Goal: Transaction & Acquisition: Subscribe to service/newsletter

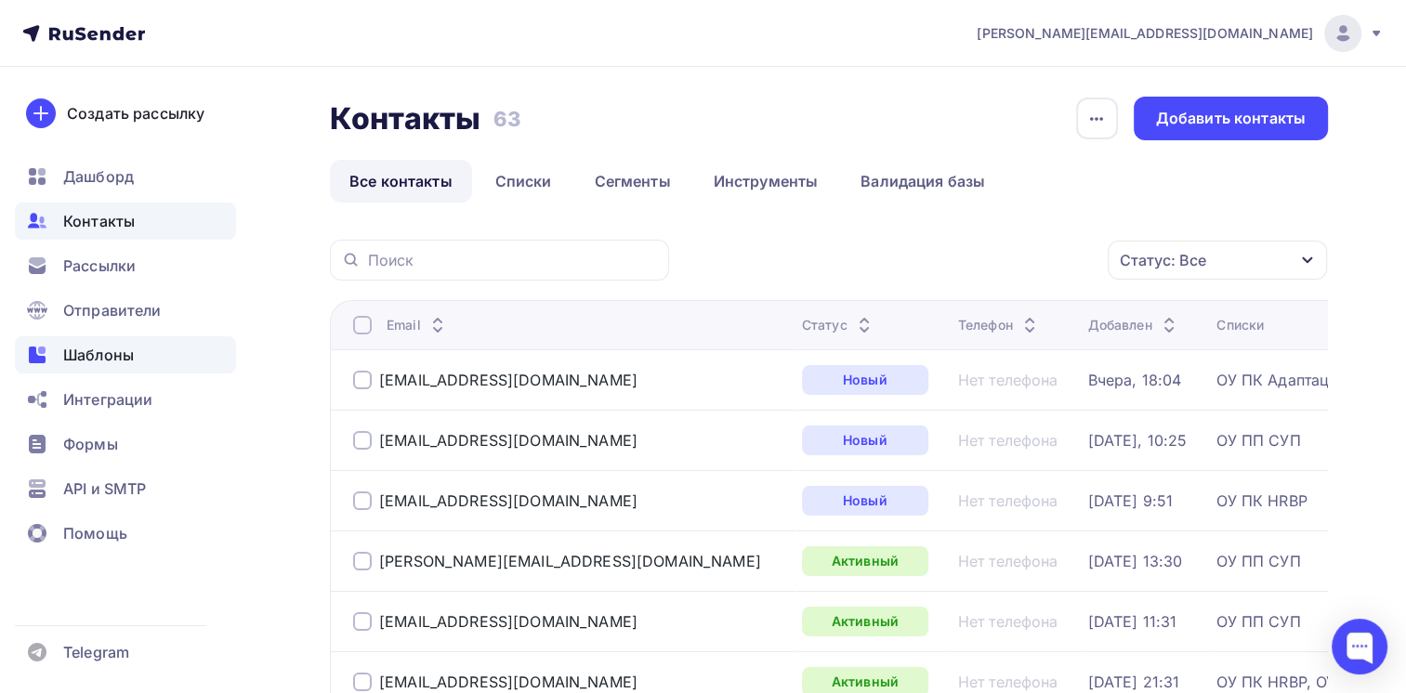
click at [90, 360] on span "Шаблоны" at bounding box center [98, 355] width 71 height 22
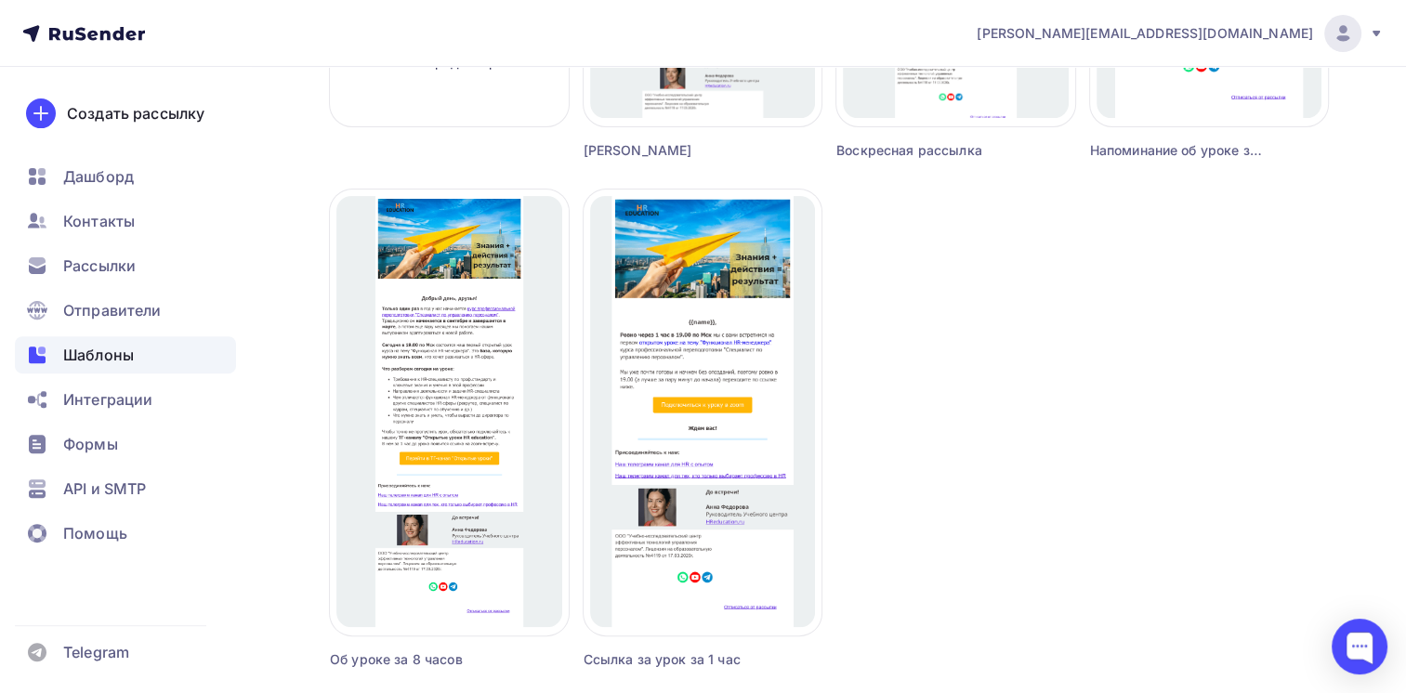
scroll to position [651, 0]
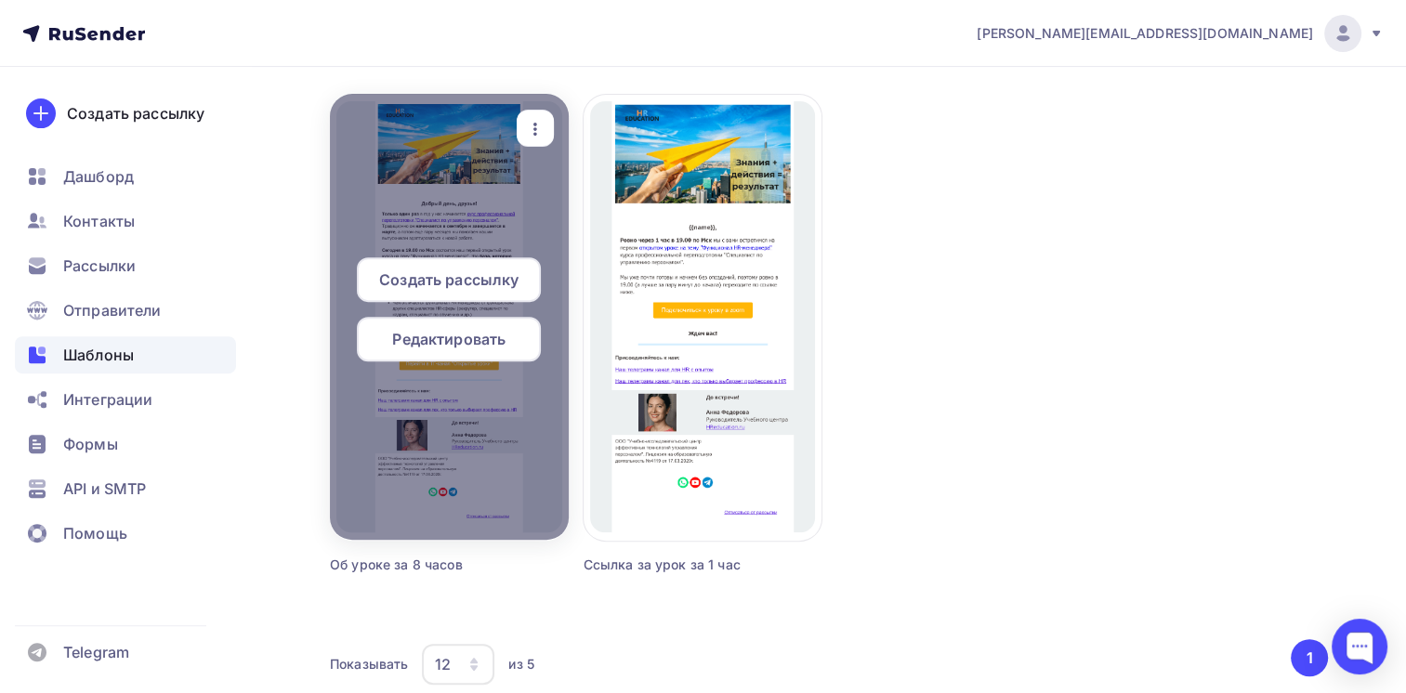
click at [423, 324] on div "Редактировать" at bounding box center [449, 339] width 184 height 45
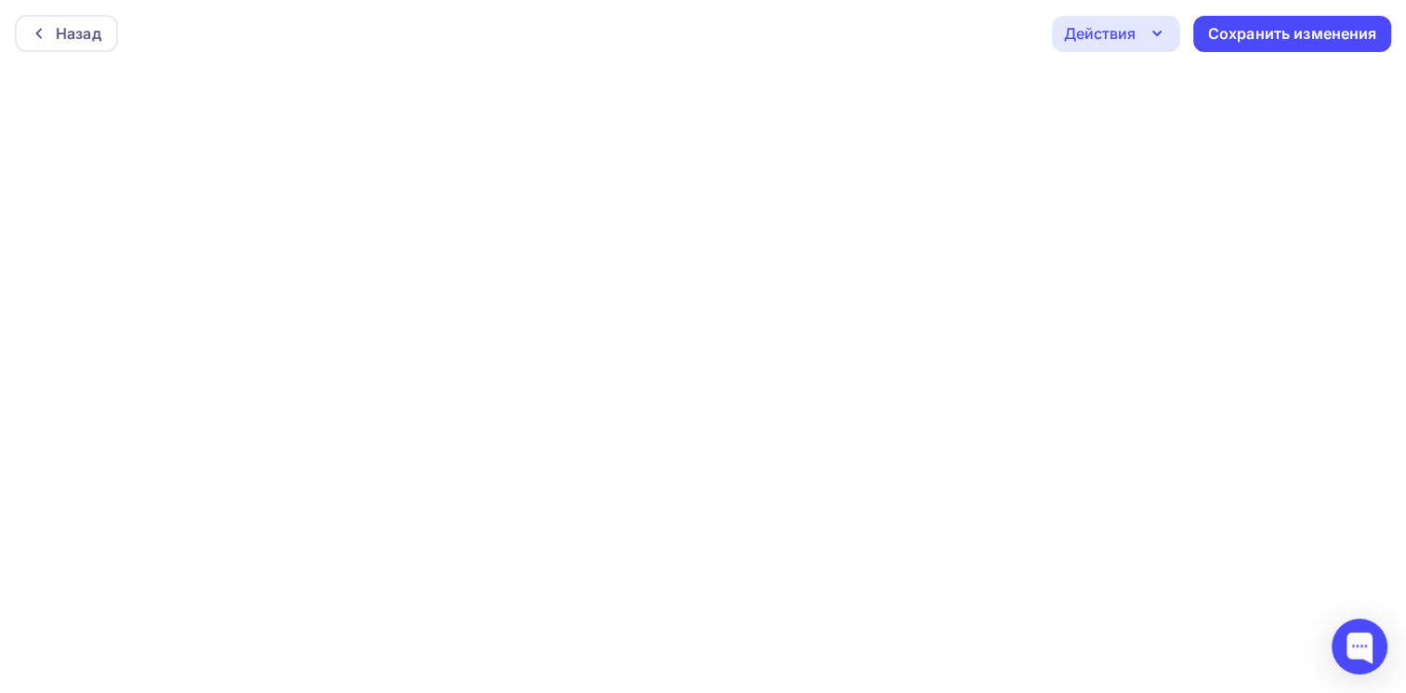
click at [1156, 32] on icon "button" at bounding box center [1157, 33] width 22 height 22
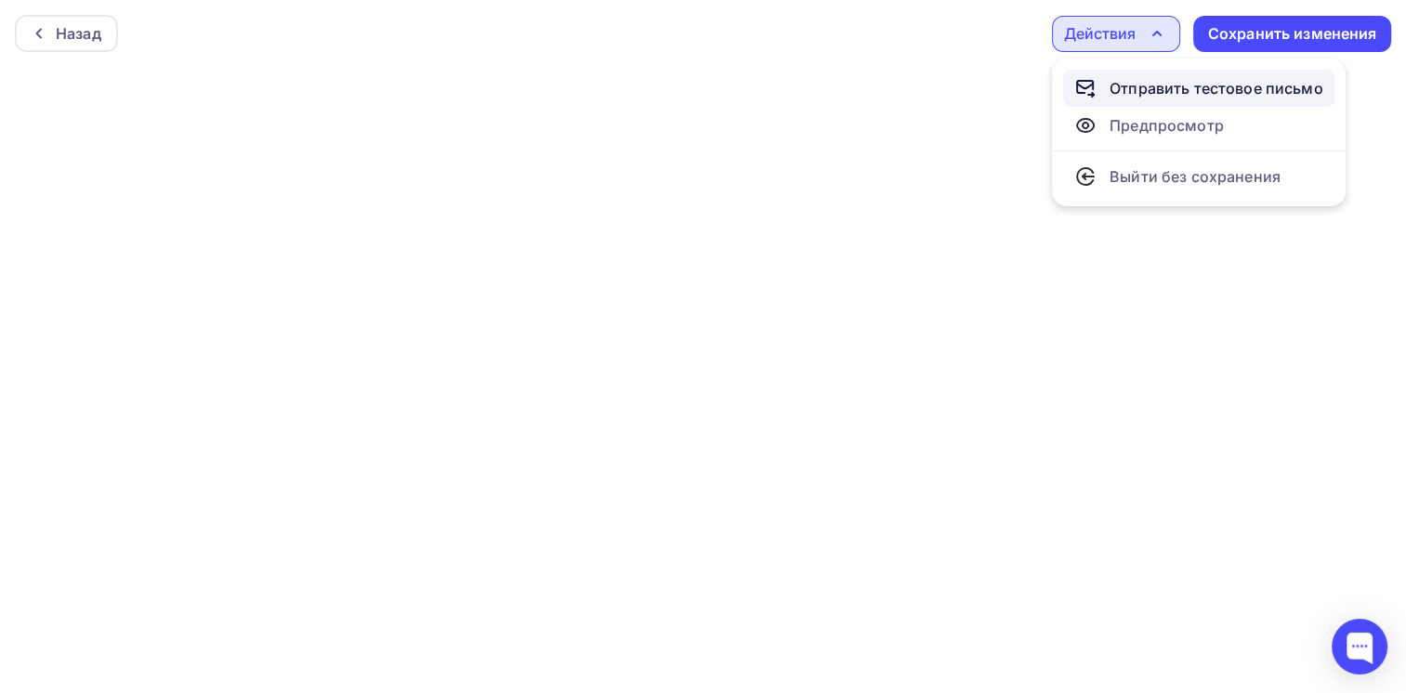
click at [1141, 79] on div "Отправить тестовое письмо" at bounding box center [1217, 88] width 214 height 22
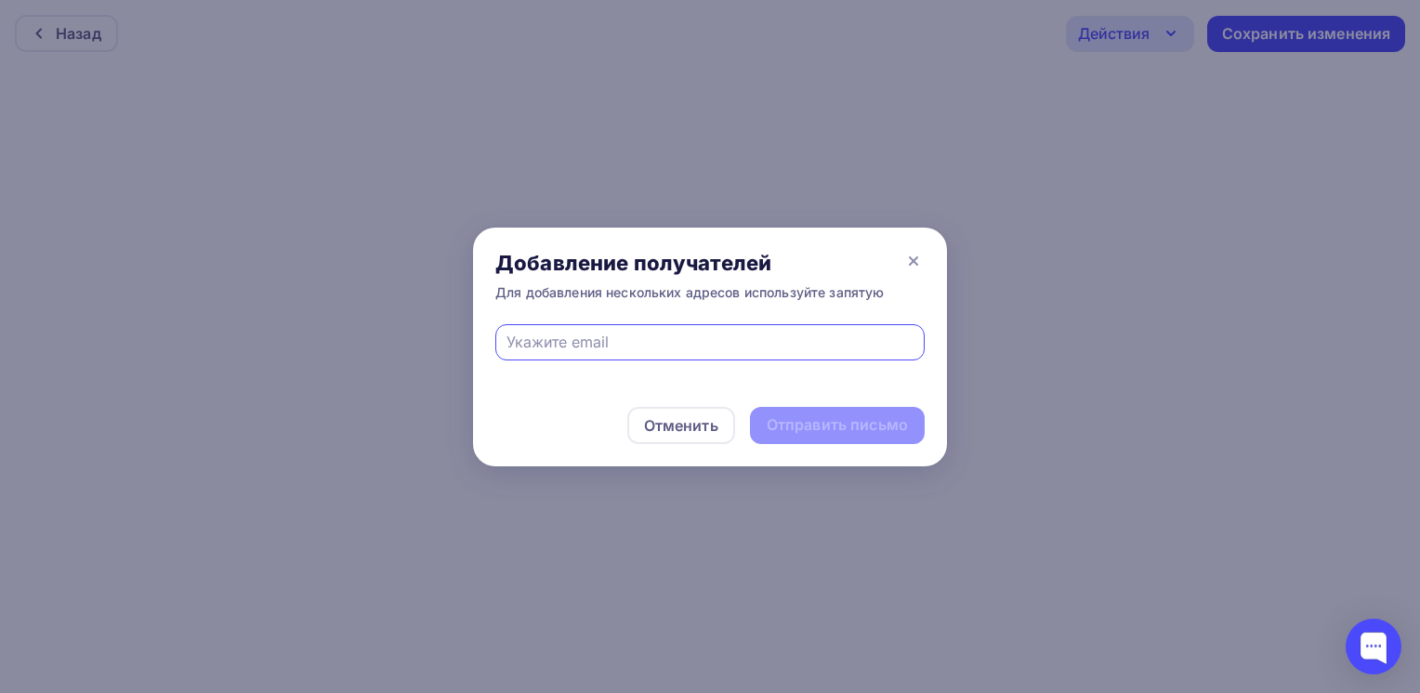
click at [679, 340] on input "text" at bounding box center [711, 342] width 408 height 22
type input "[PERSON_NAME][EMAIL_ADDRESS][DOMAIN_NAME]"
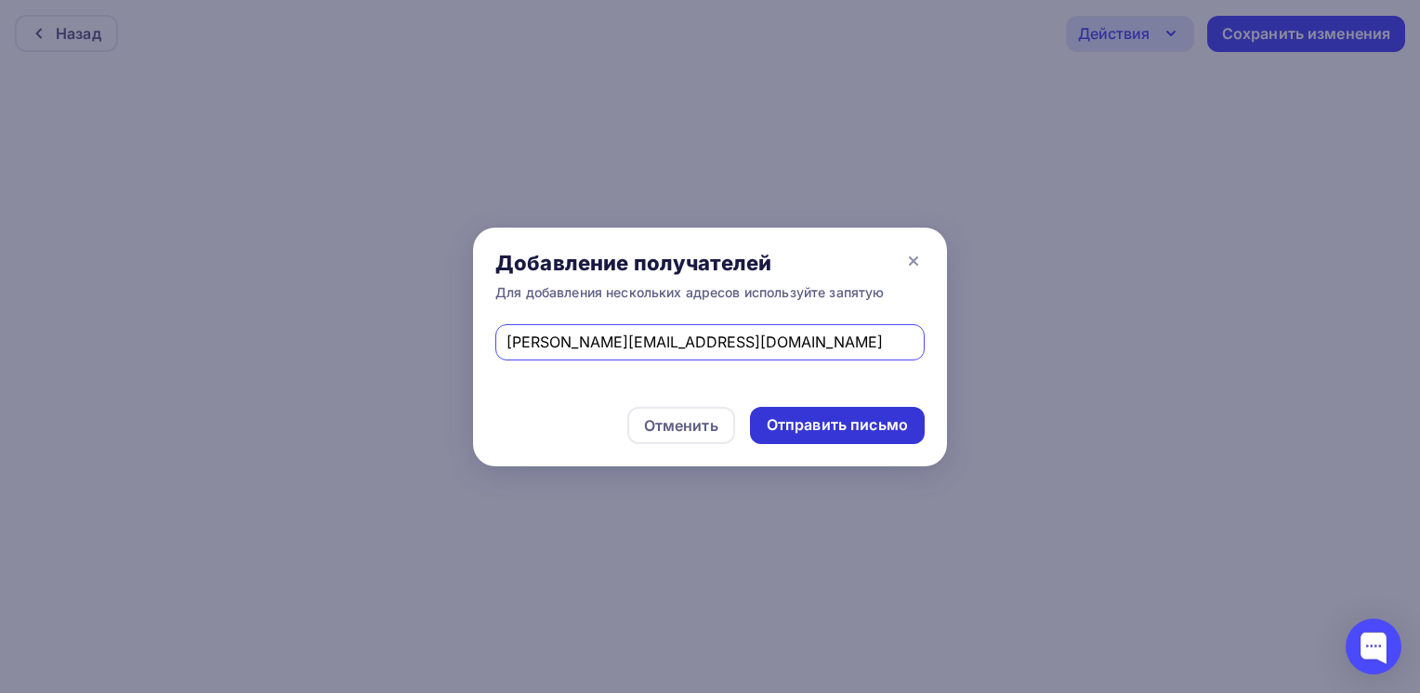
click at [830, 417] on div "Отправить письмо" at bounding box center [837, 425] width 141 height 21
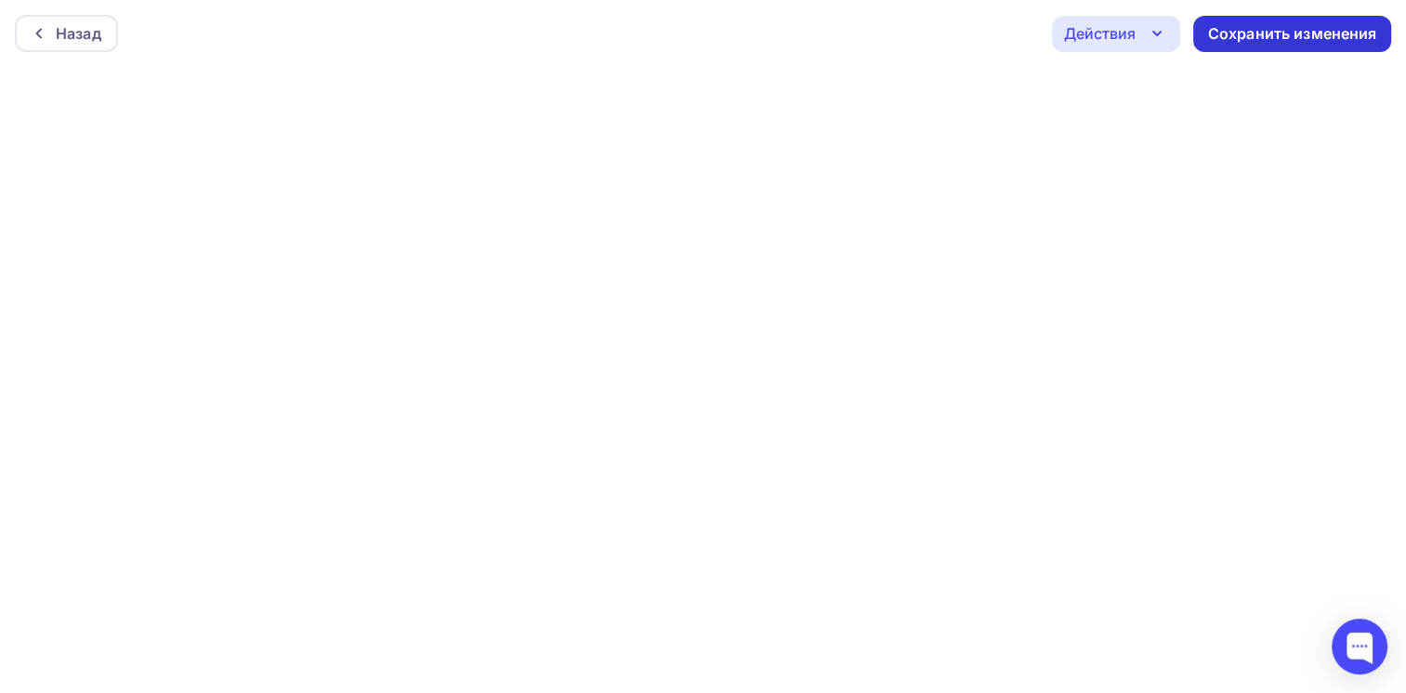
click at [1290, 34] on div "Сохранить изменения" at bounding box center [1292, 33] width 169 height 21
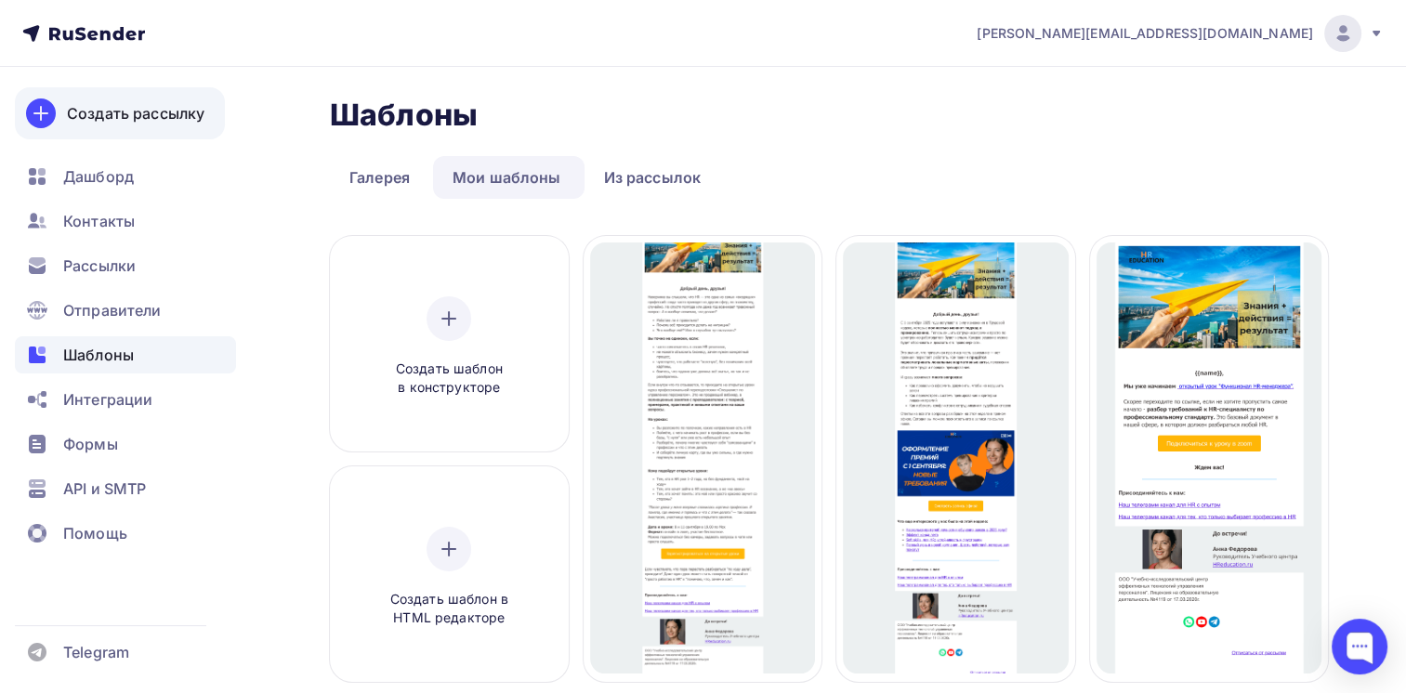
click at [143, 119] on div "Создать рассылку" at bounding box center [136, 113] width 138 height 22
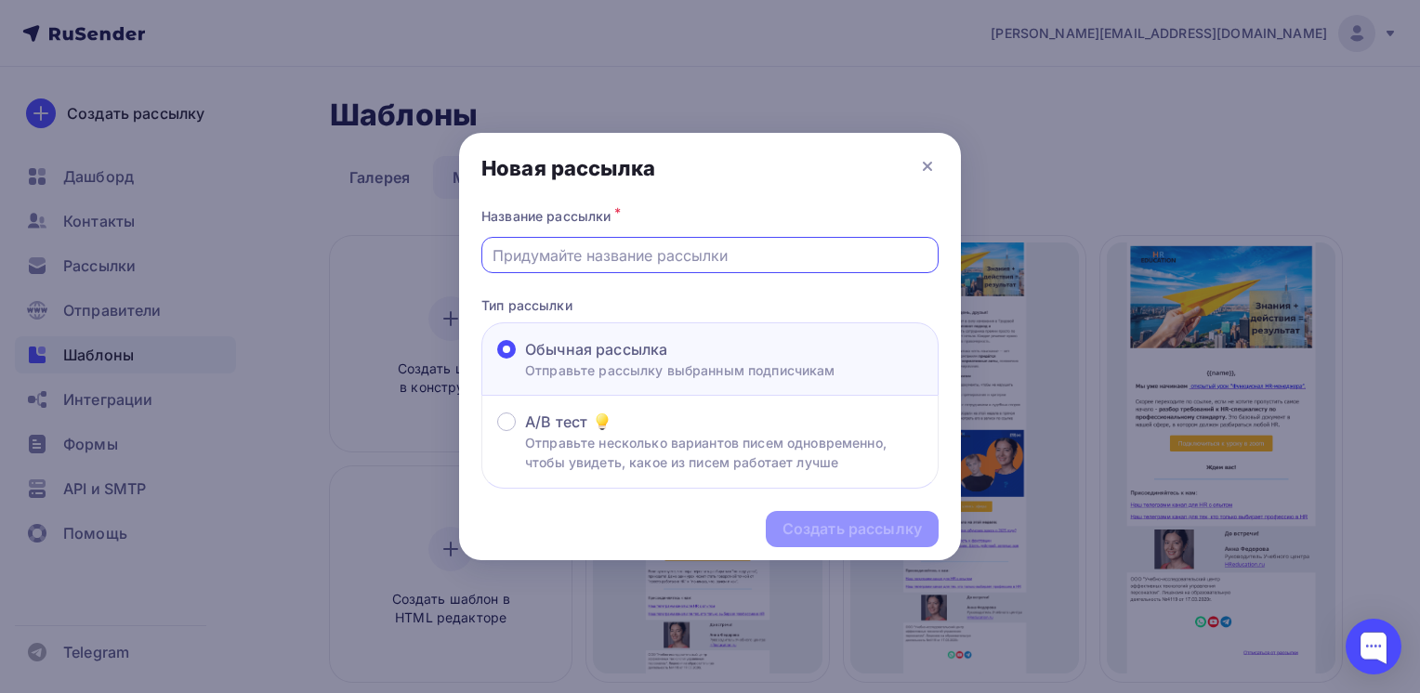
click at [710, 257] on input "text" at bounding box center [711, 255] width 436 height 22
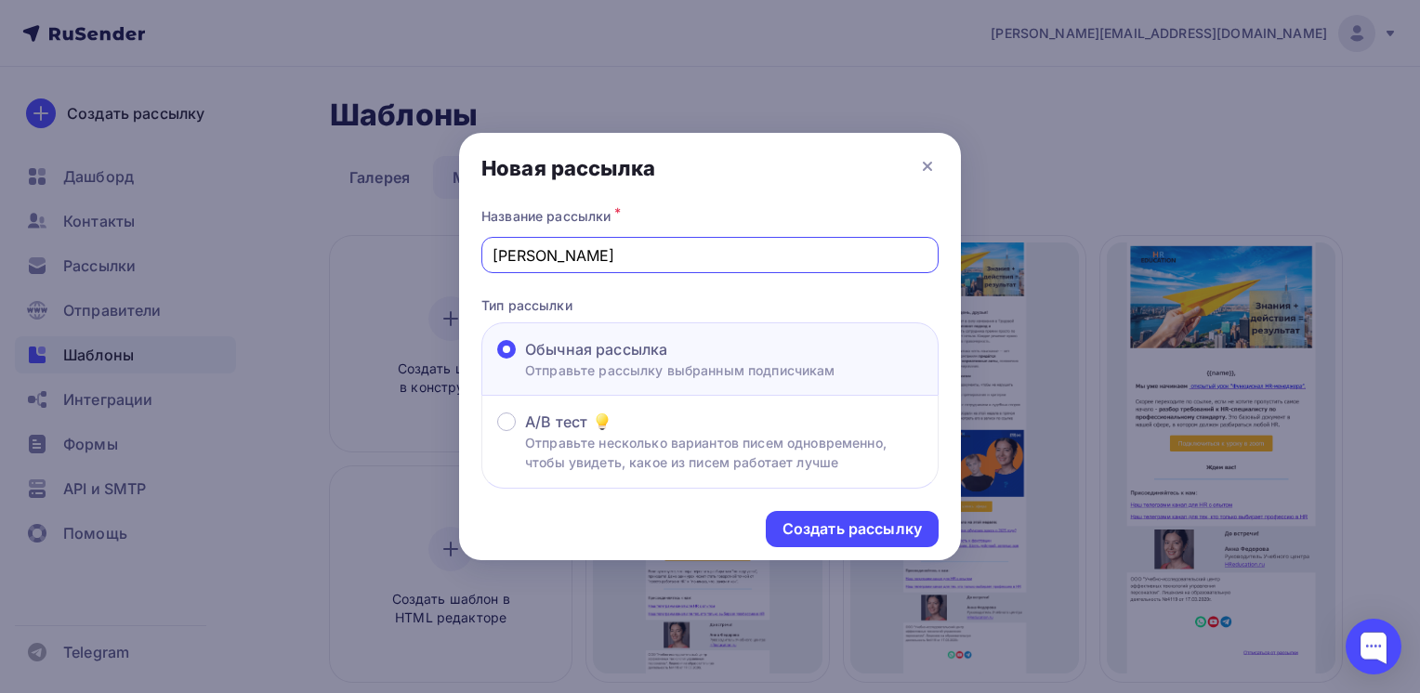
type input "[PERSON_NAME]"
type input "Анонс 2 урока ПП СУП"
click at [815, 528] on div "Создать рассылку" at bounding box center [852, 529] width 139 height 21
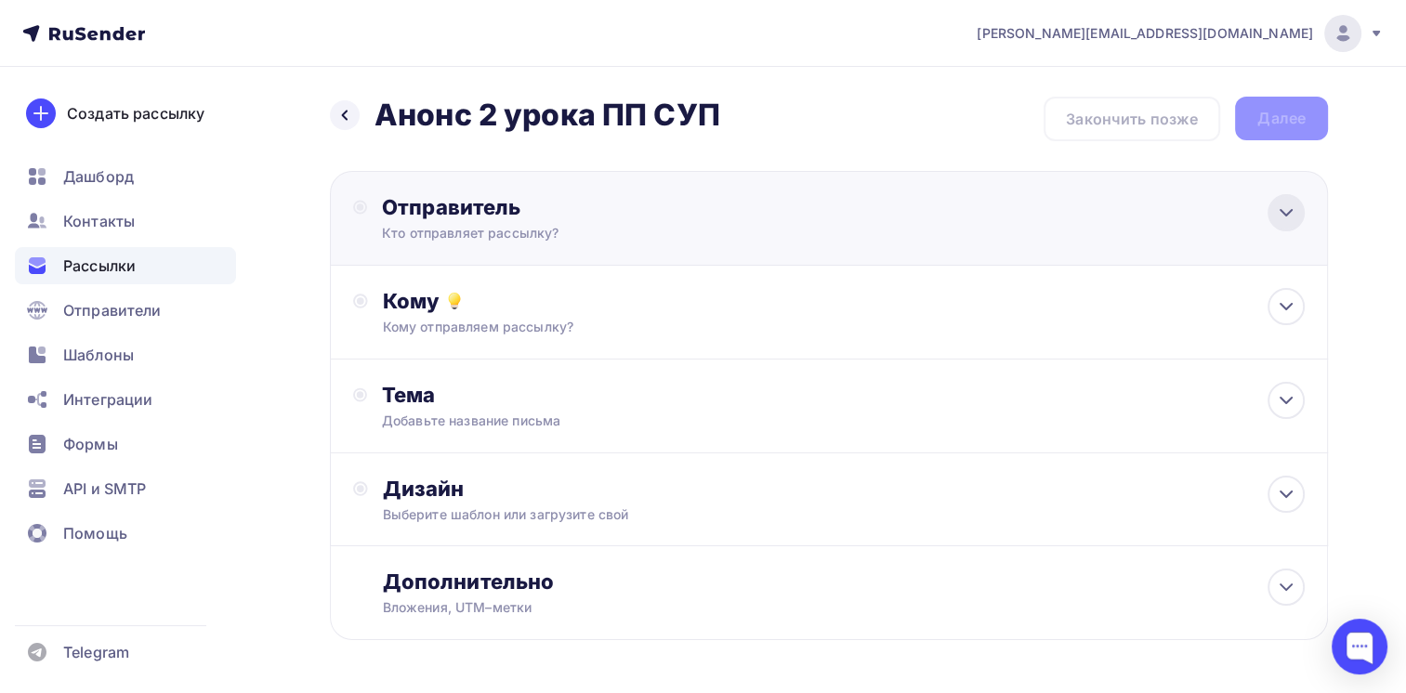
click at [1293, 209] on icon at bounding box center [1286, 213] width 22 height 22
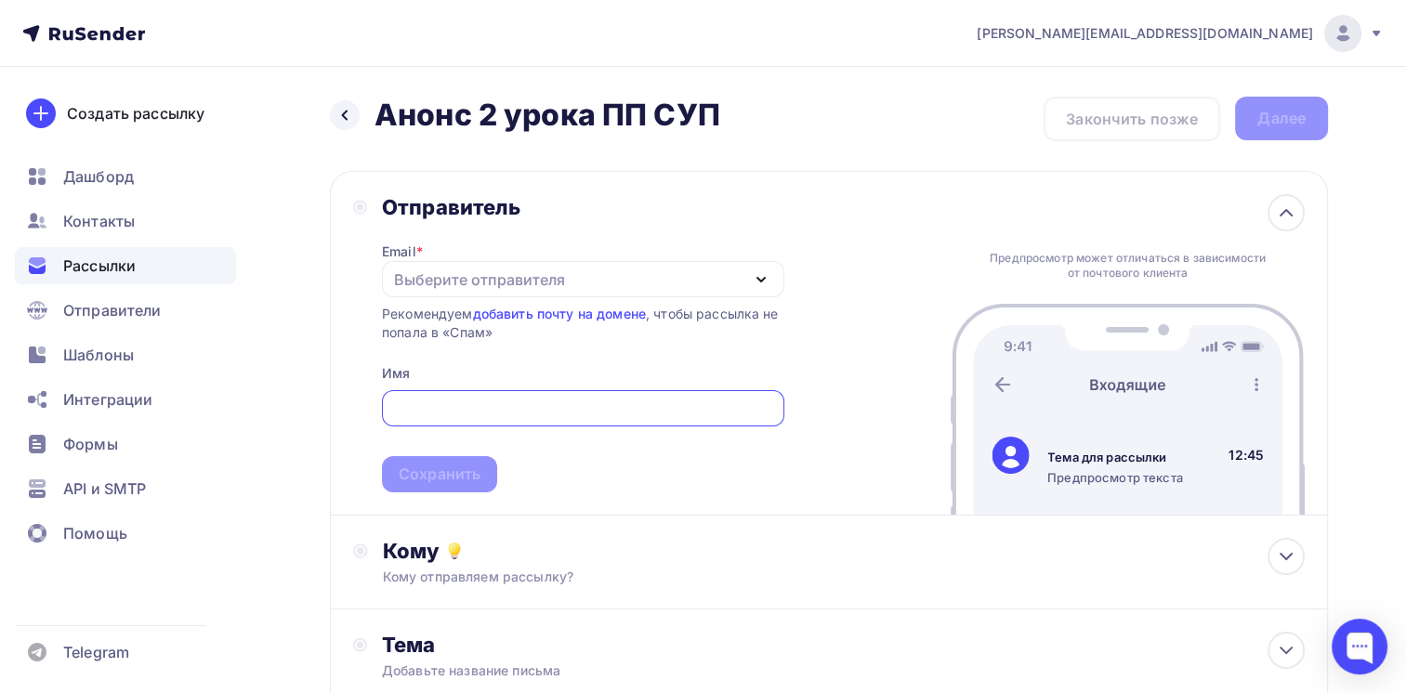
click at [572, 277] on div "Выберите отправителя" at bounding box center [583, 279] width 402 height 36
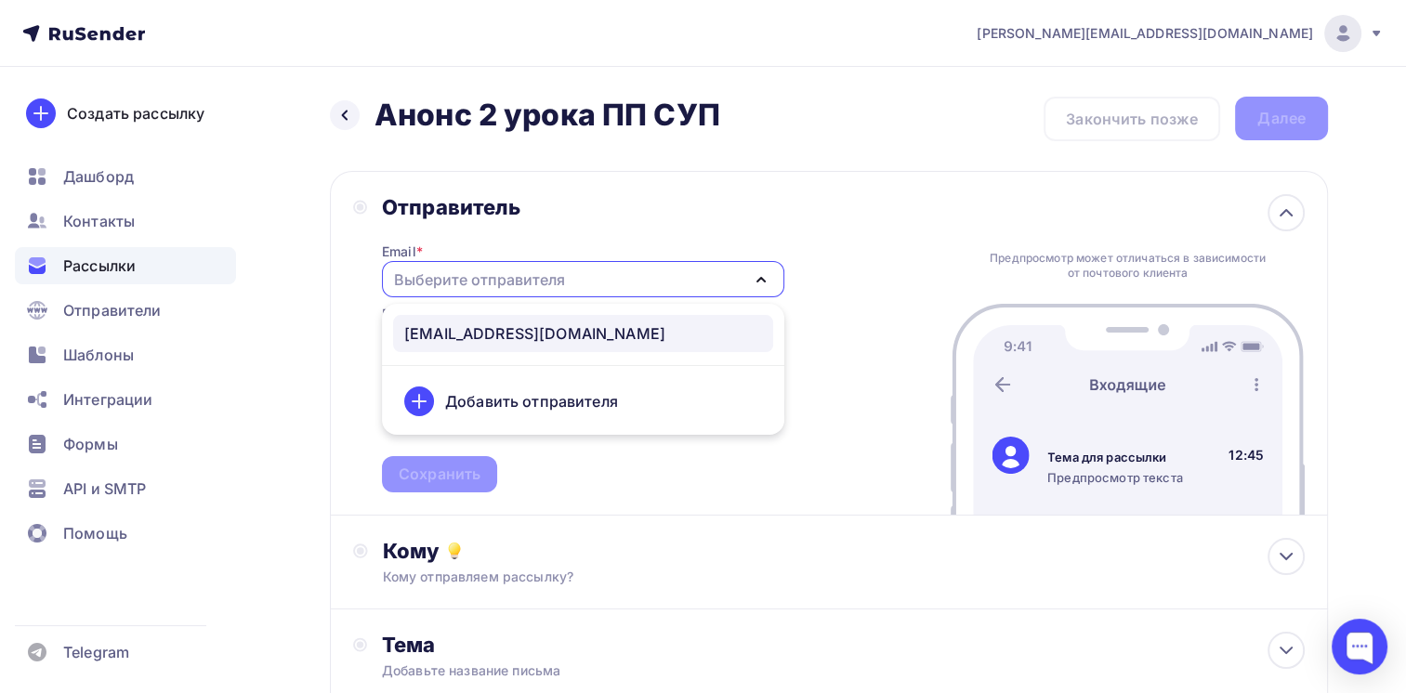
click at [547, 327] on div "[EMAIL_ADDRESS][DOMAIN_NAME]" at bounding box center [534, 334] width 261 height 22
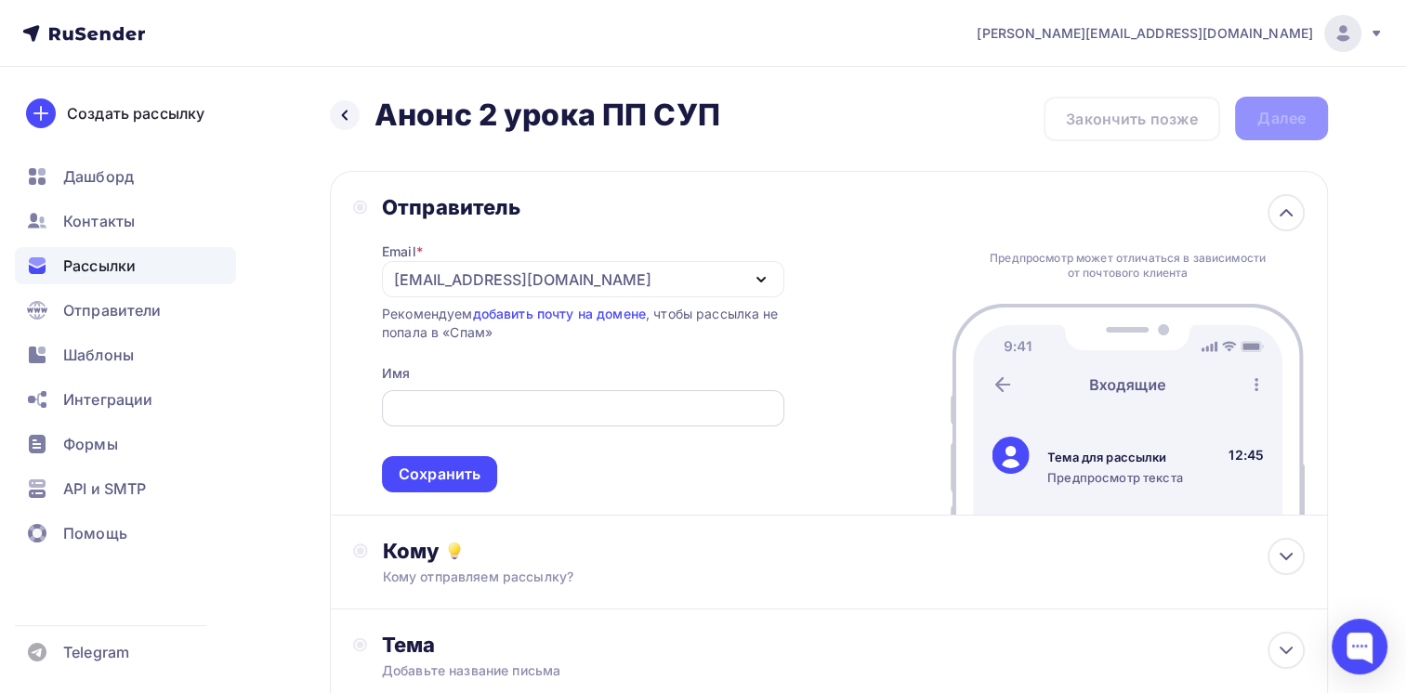
click at [529, 408] on input "text" at bounding box center [582, 409] width 381 height 22
type input "HR education"
click at [424, 471] on div "Сохранить" at bounding box center [440, 474] width 82 height 21
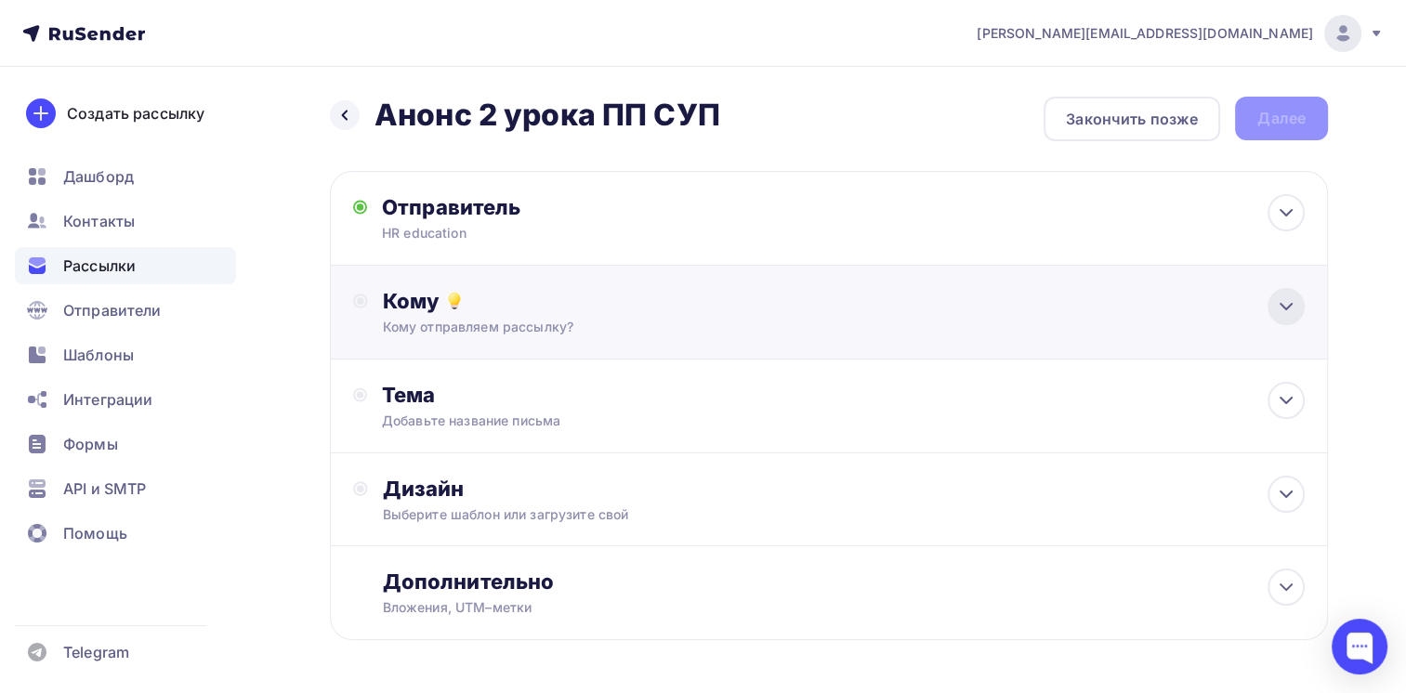
click at [1291, 310] on icon at bounding box center [1286, 307] width 22 height 22
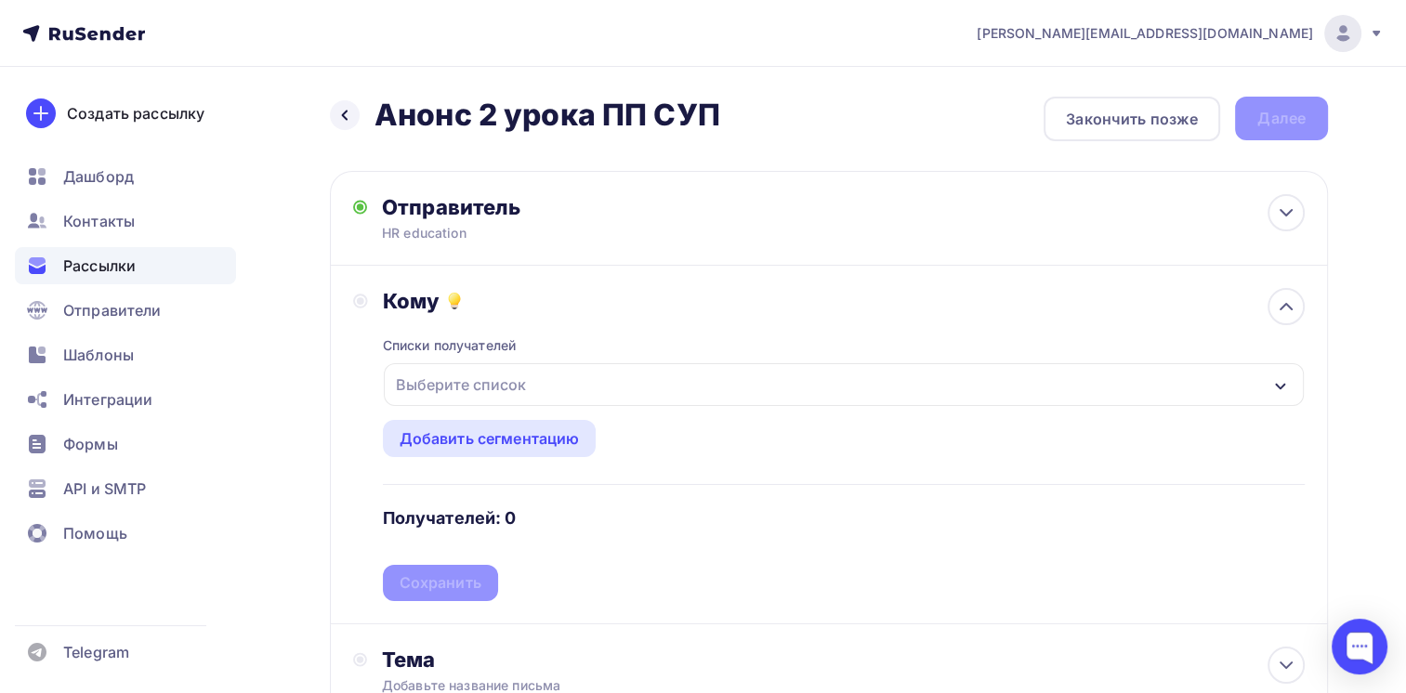
click at [681, 384] on div "Выберите список" at bounding box center [844, 384] width 921 height 43
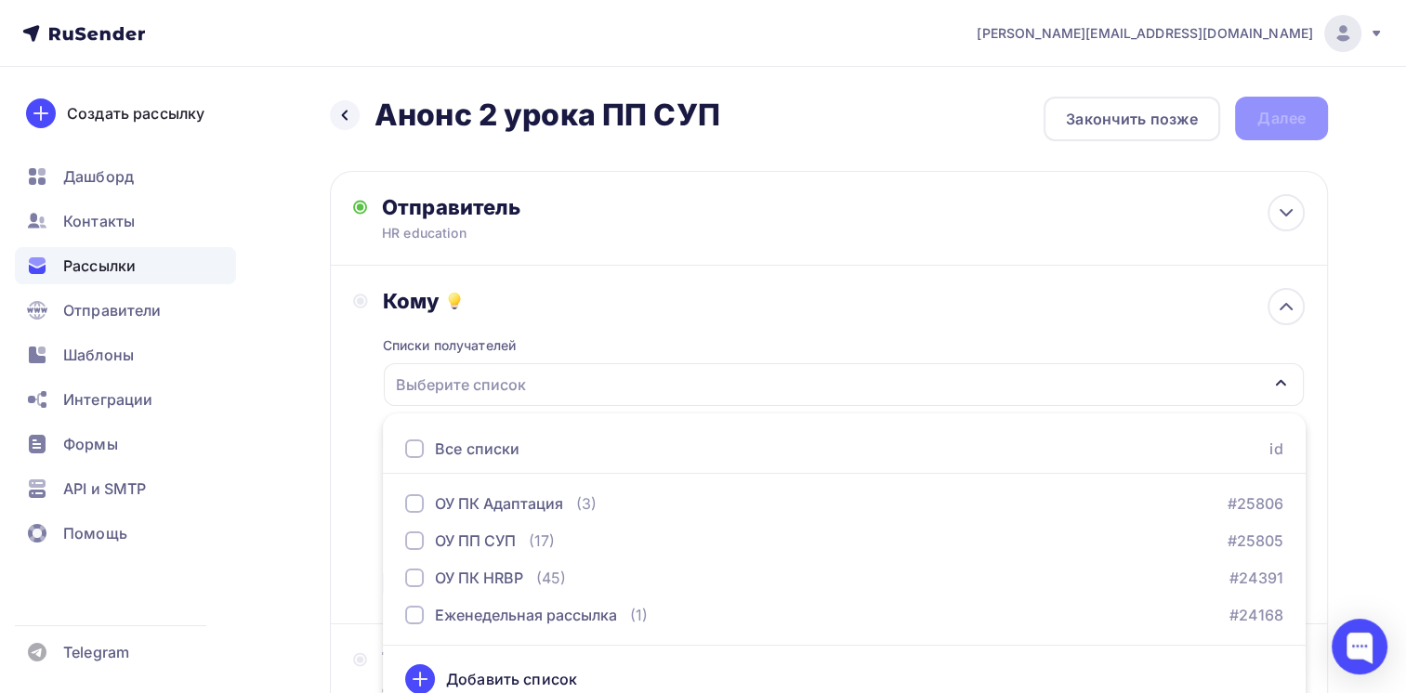
scroll to position [18, 0]
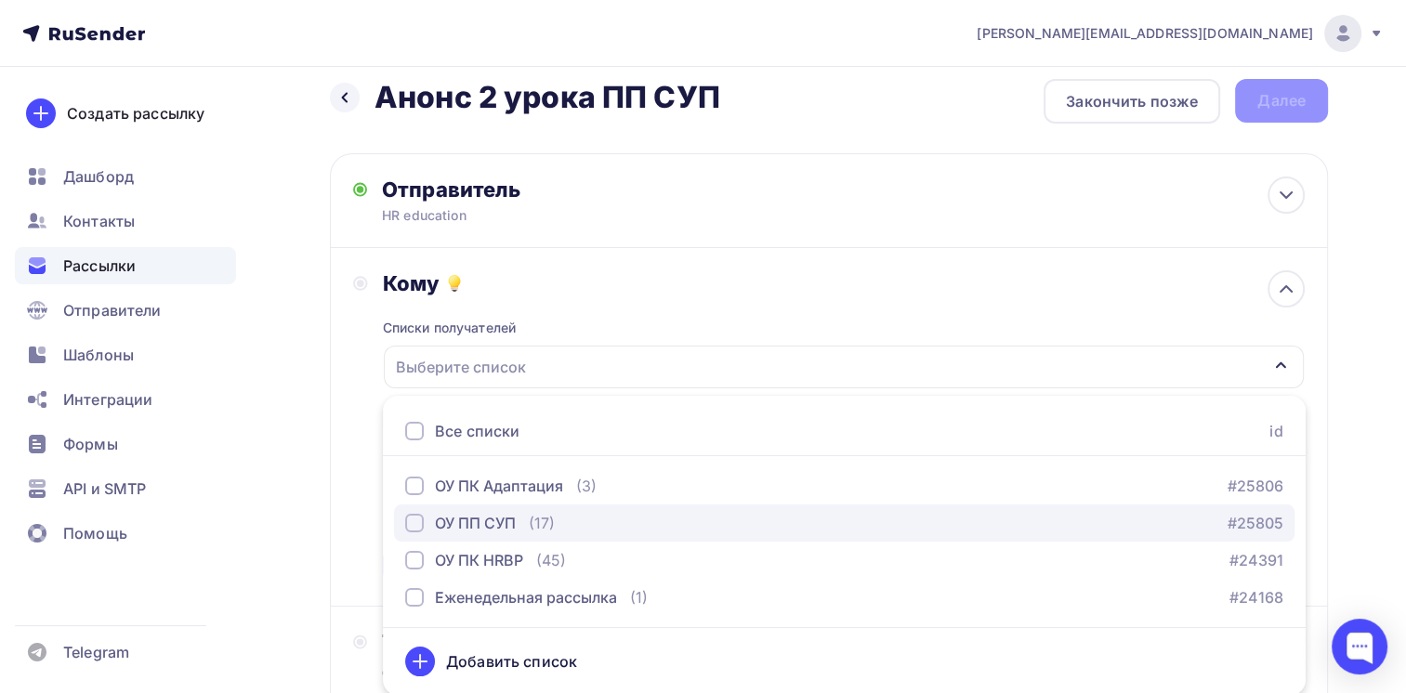
click at [577, 526] on div "ОУ ПП СУП (17) #25805" at bounding box center [844, 523] width 878 height 22
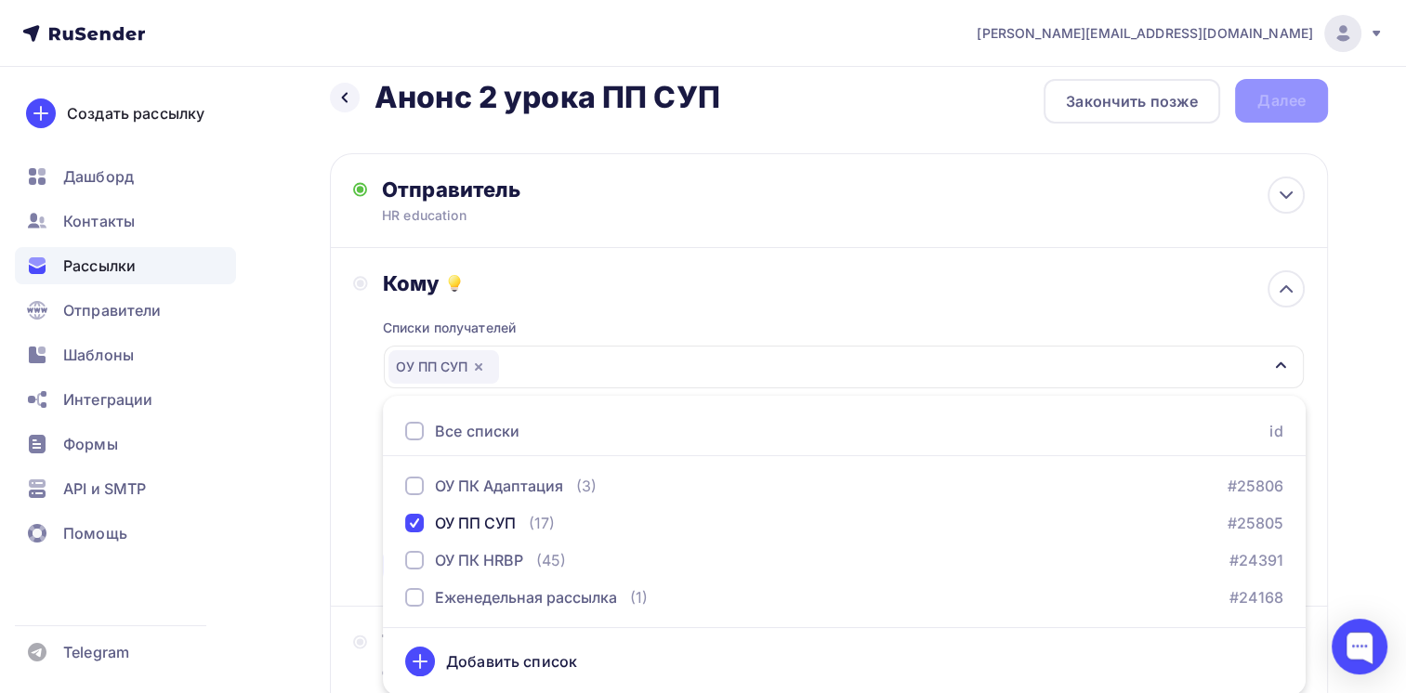
click at [357, 558] on div "Кому Списки получателей ОУ ПП СУП Все списки id ОУ ПК Адаптация (3) #25806 ОУ П…" at bounding box center [829, 426] width 952 height 313
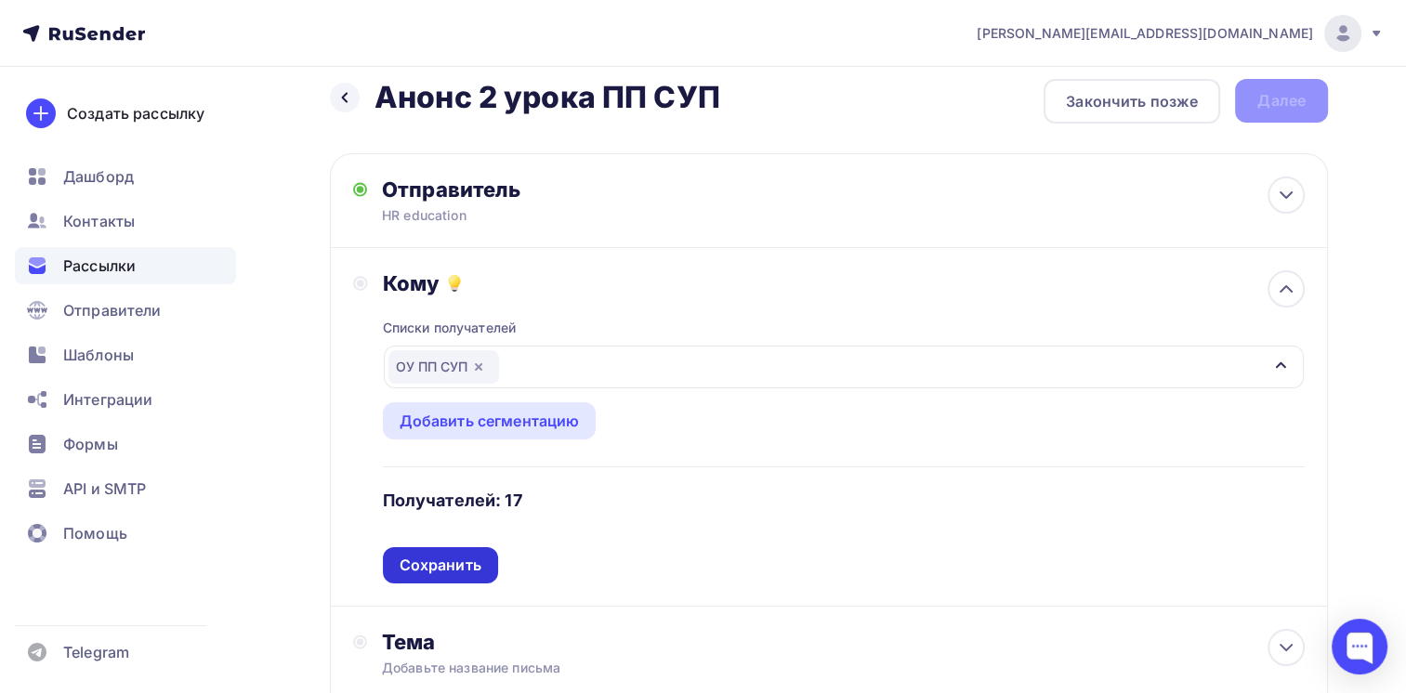
click at [446, 571] on div "Сохранить" at bounding box center [441, 565] width 82 height 21
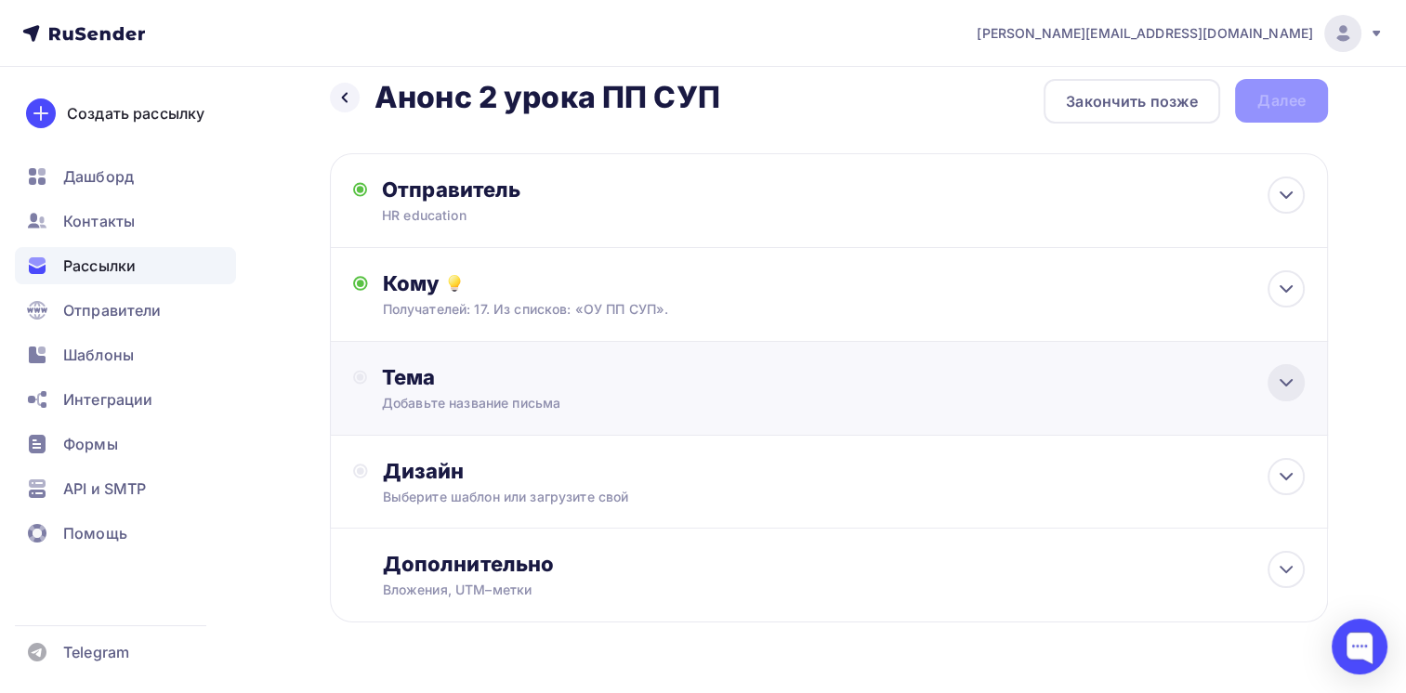
click at [1290, 376] on icon at bounding box center [1286, 383] width 22 height 22
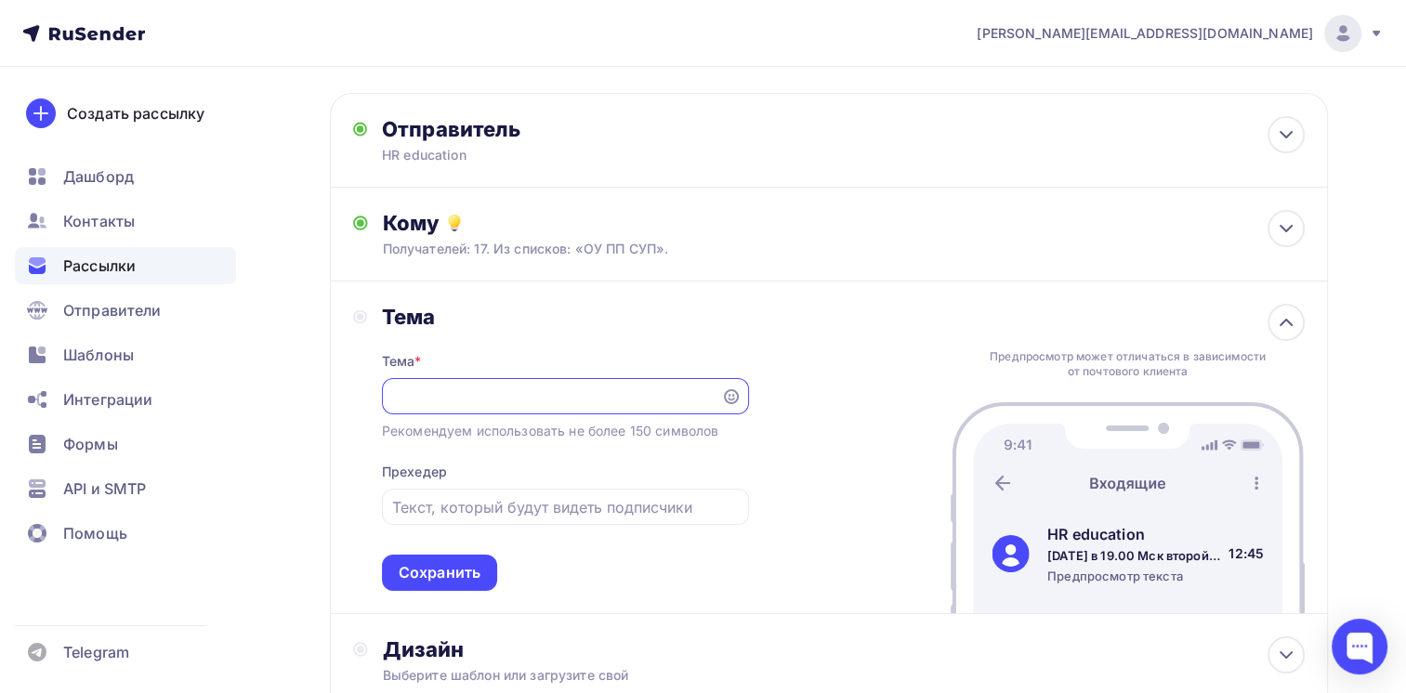
scroll to position [111, 0]
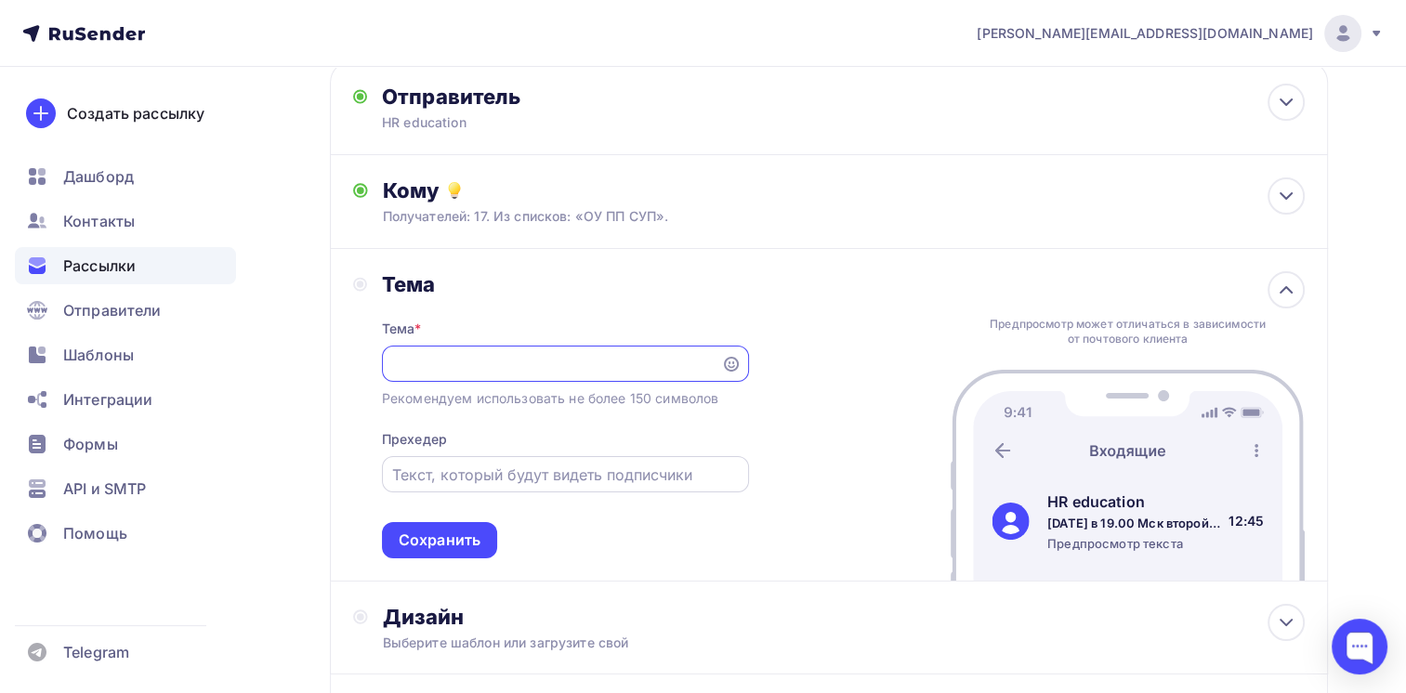
type input "[DATE] в 19.00 Мск второй открытый урок курса проф.переподготовки "HR-менеджер""
click at [529, 481] on input "text" at bounding box center [565, 475] width 346 height 22
paste input "Ключевые компетенции успешного HR"
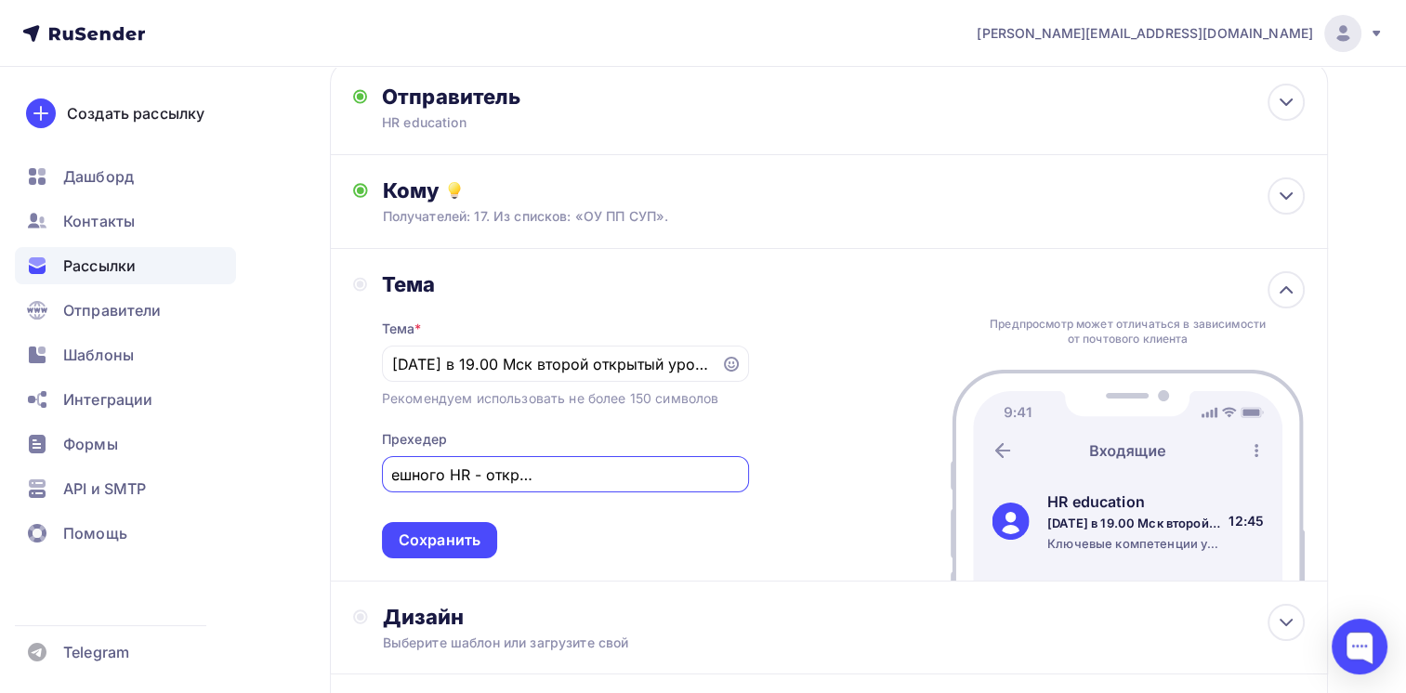
scroll to position [0, 214]
type input "Ключевые компетенции успешного HR - открытый урок [DATE] в 19.00 Мск"
click at [424, 544] on div "Сохранить" at bounding box center [440, 540] width 82 height 21
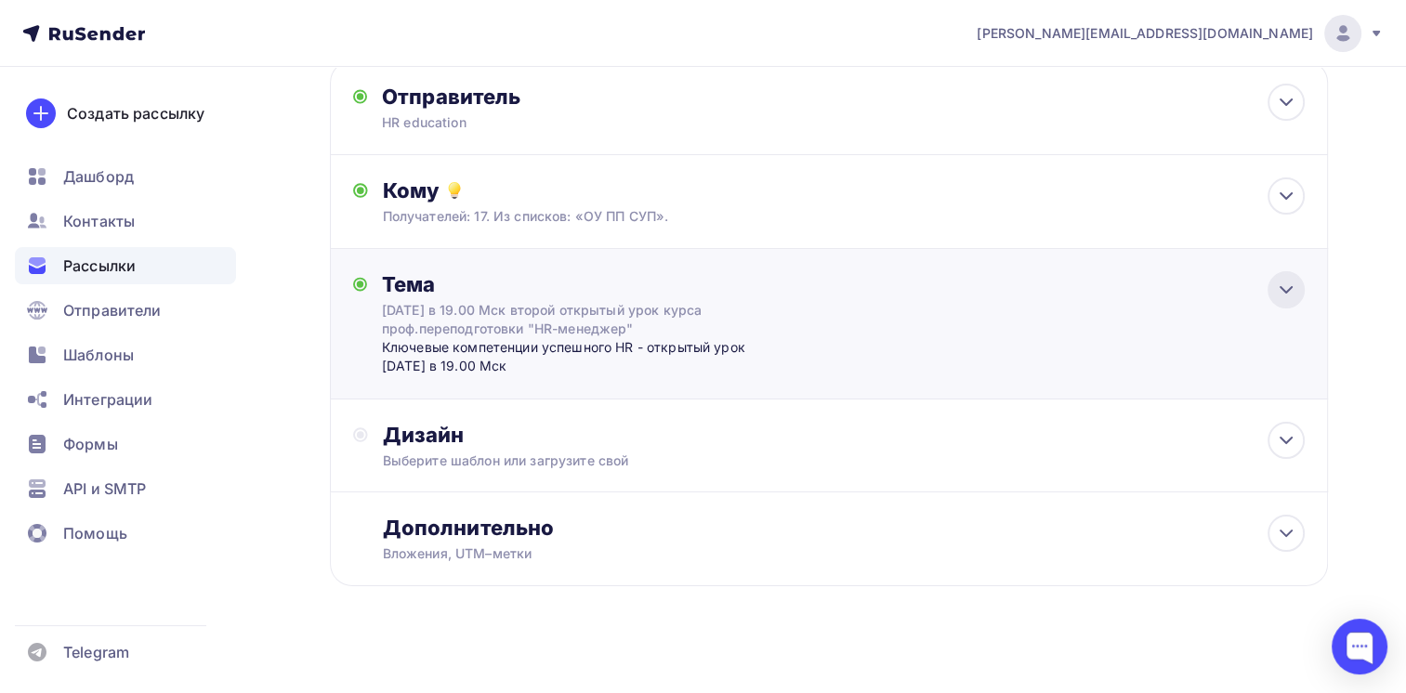
click at [1291, 288] on icon at bounding box center [1286, 290] width 22 height 22
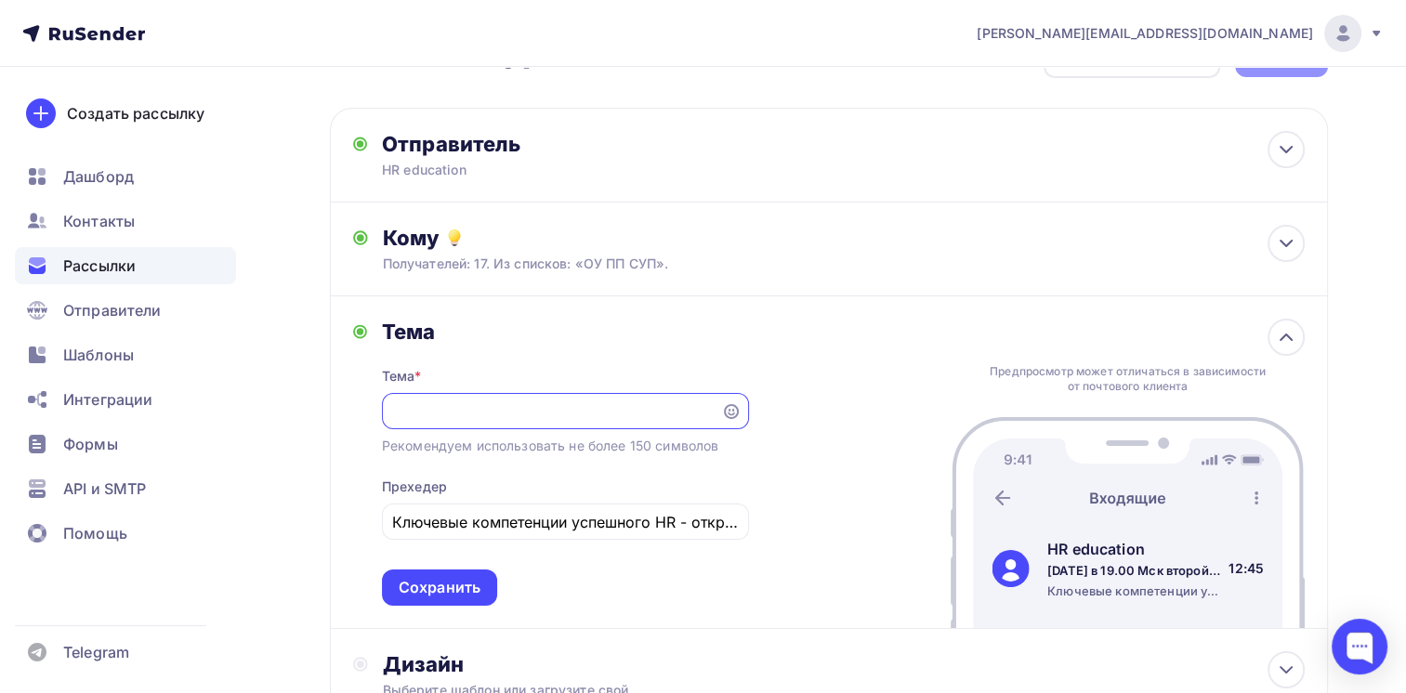
click at [502, 404] on input "[DATE] в 19.00 Мск второй открытый урок курса проф.переподготовки "HR-менеджер"" at bounding box center [551, 412] width 318 height 22
click at [511, 411] on input "[DATE] в 19.00 Мск второй открытый урок курса проф.переподготовки "HR-менеджер"" at bounding box center [551, 412] width 318 height 22
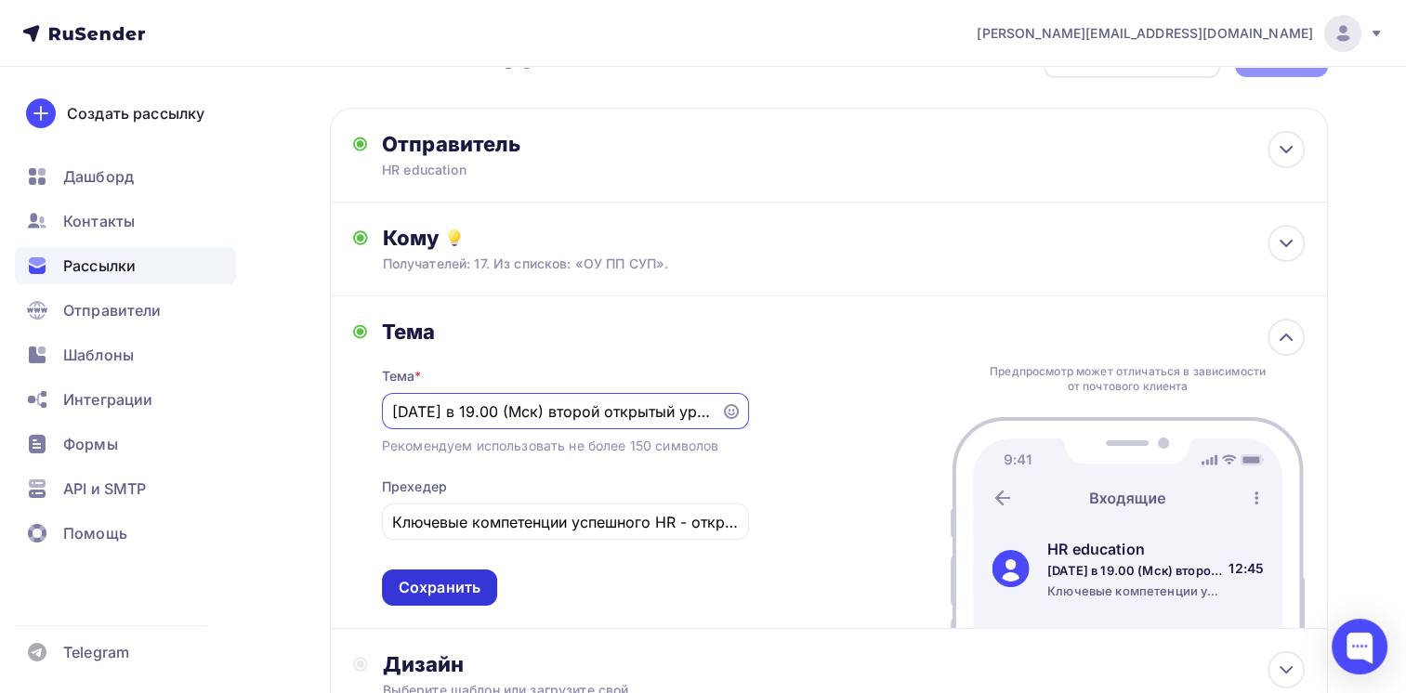
type input "[DATE] в 19.00 (Мск) второй открытый урок курса проф.переподготовки "HR-менедже…"
click at [425, 582] on div "Сохранить" at bounding box center [440, 587] width 82 height 21
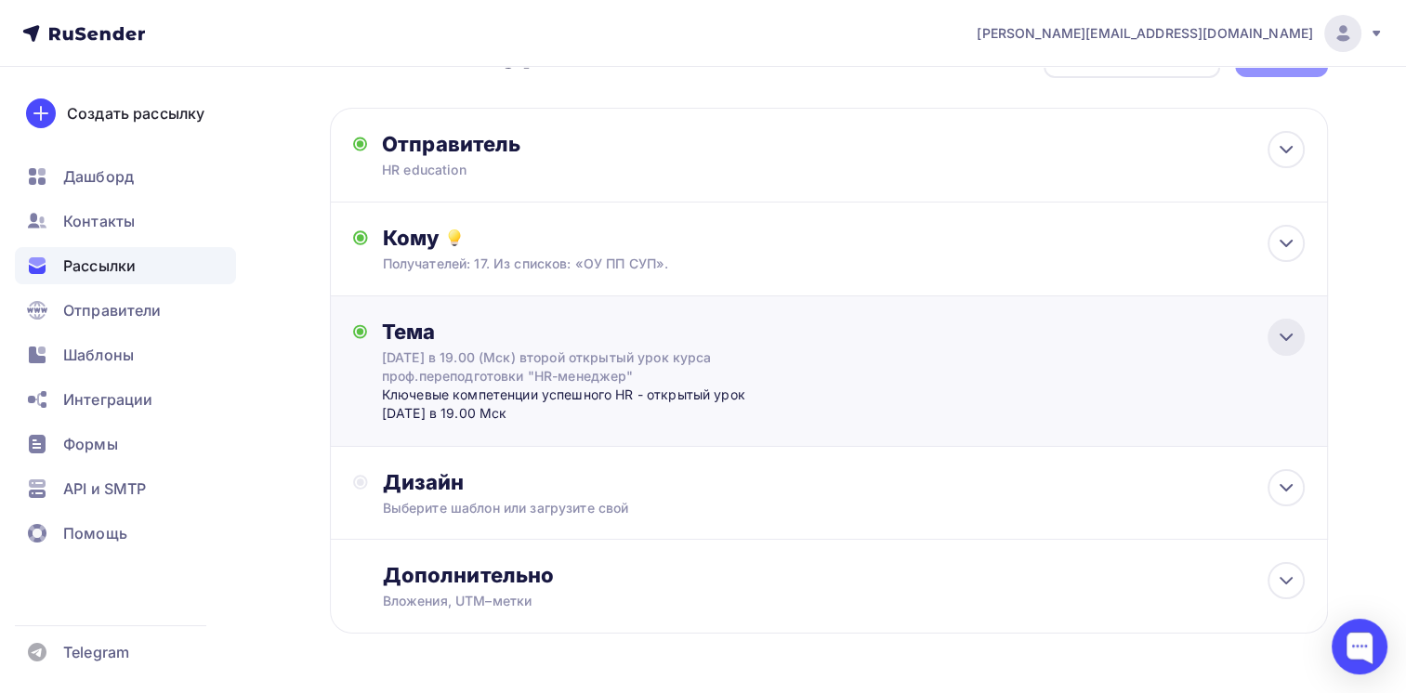
click at [1285, 344] on icon at bounding box center [1286, 337] width 22 height 22
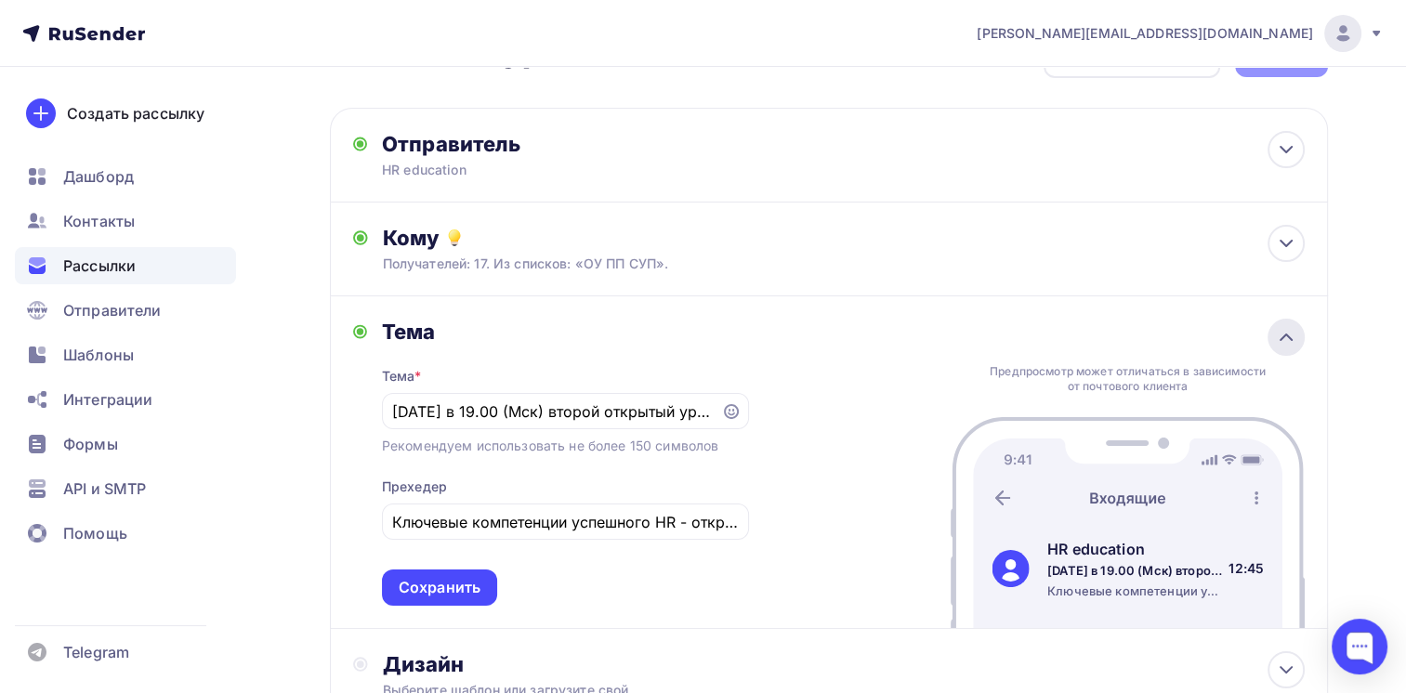
click at [1285, 344] on icon at bounding box center [1286, 337] width 22 height 22
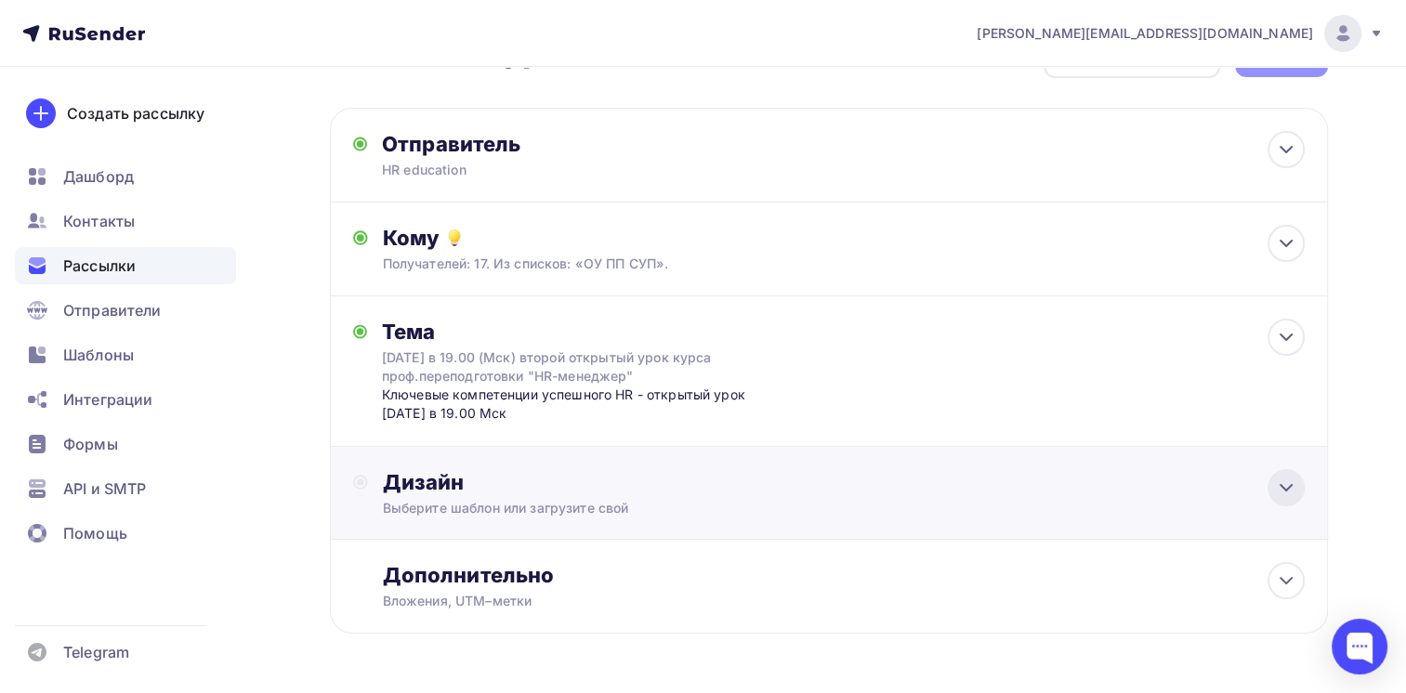
click at [1288, 489] on icon at bounding box center [1286, 488] width 22 height 22
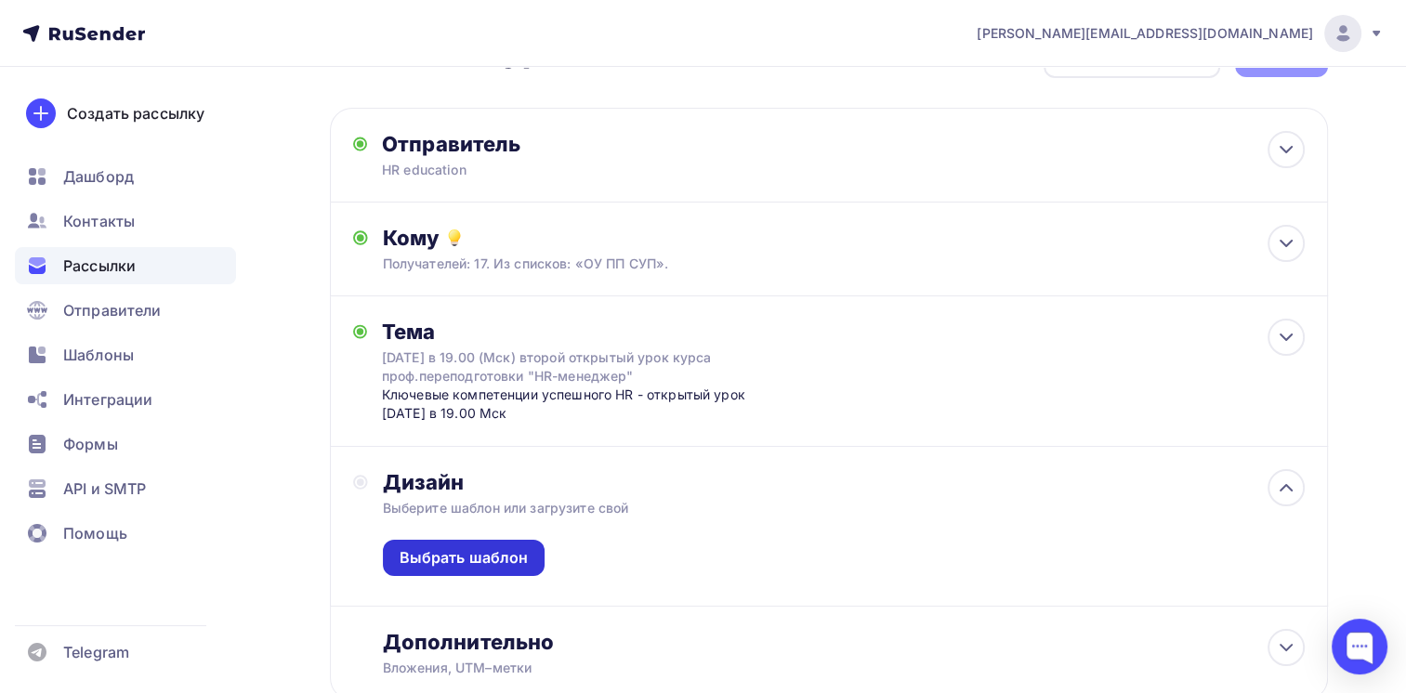
click at [451, 547] on div "Выбрать шаблон" at bounding box center [464, 557] width 129 height 21
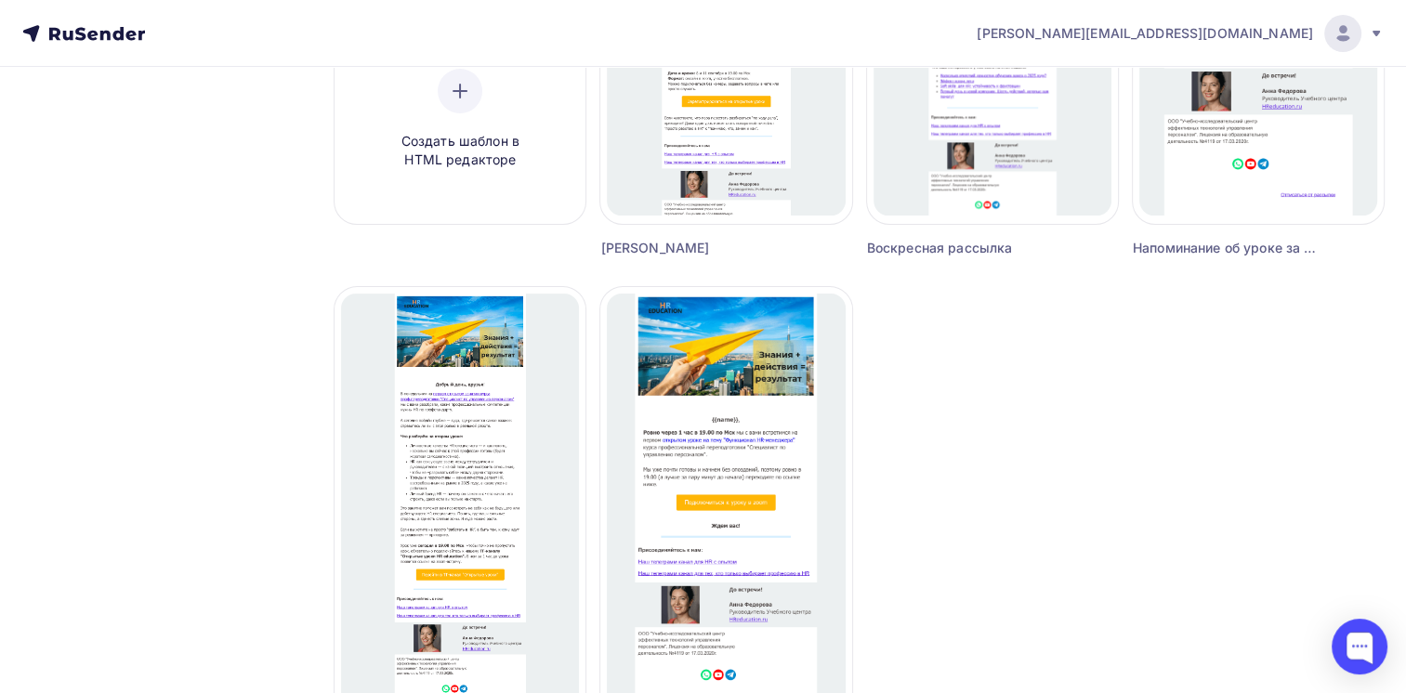
scroll to position [651, 0]
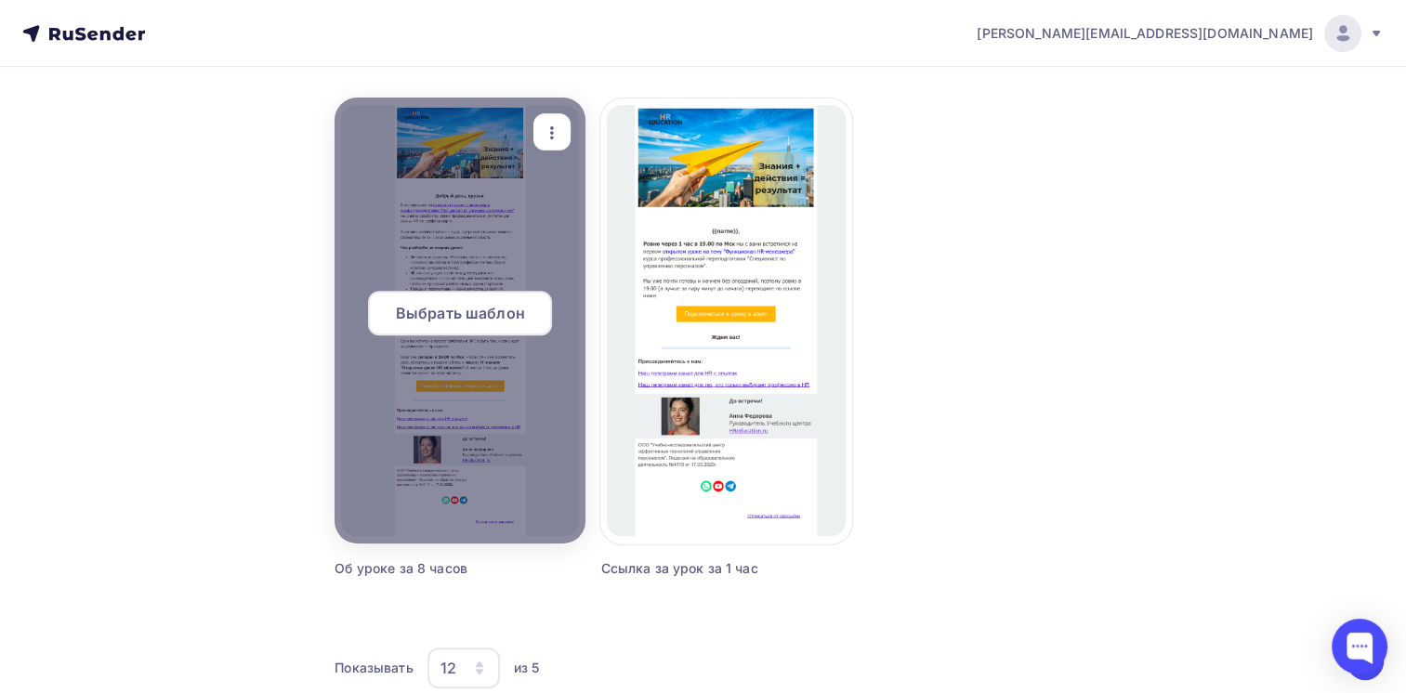
click at [455, 318] on span "Выбрать шаблон" at bounding box center [460, 313] width 129 height 22
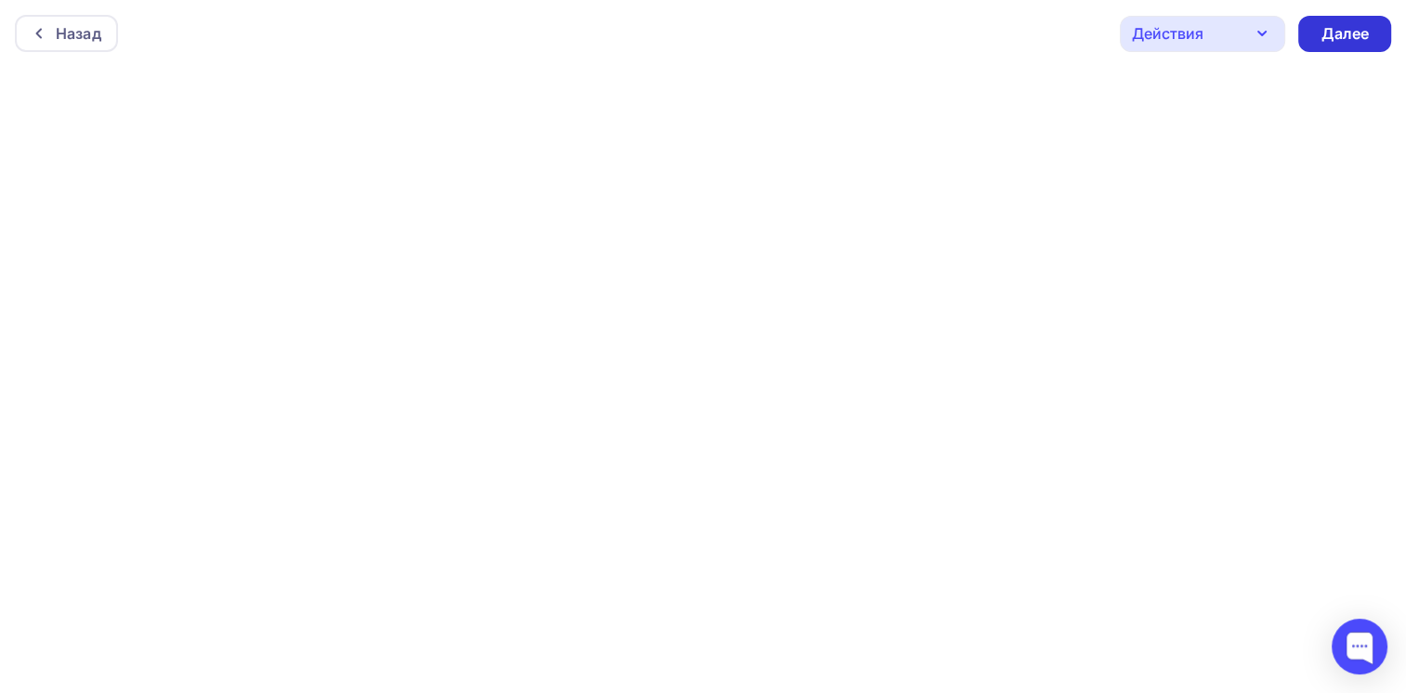
click at [1346, 36] on div "Далее" at bounding box center [1345, 33] width 48 height 21
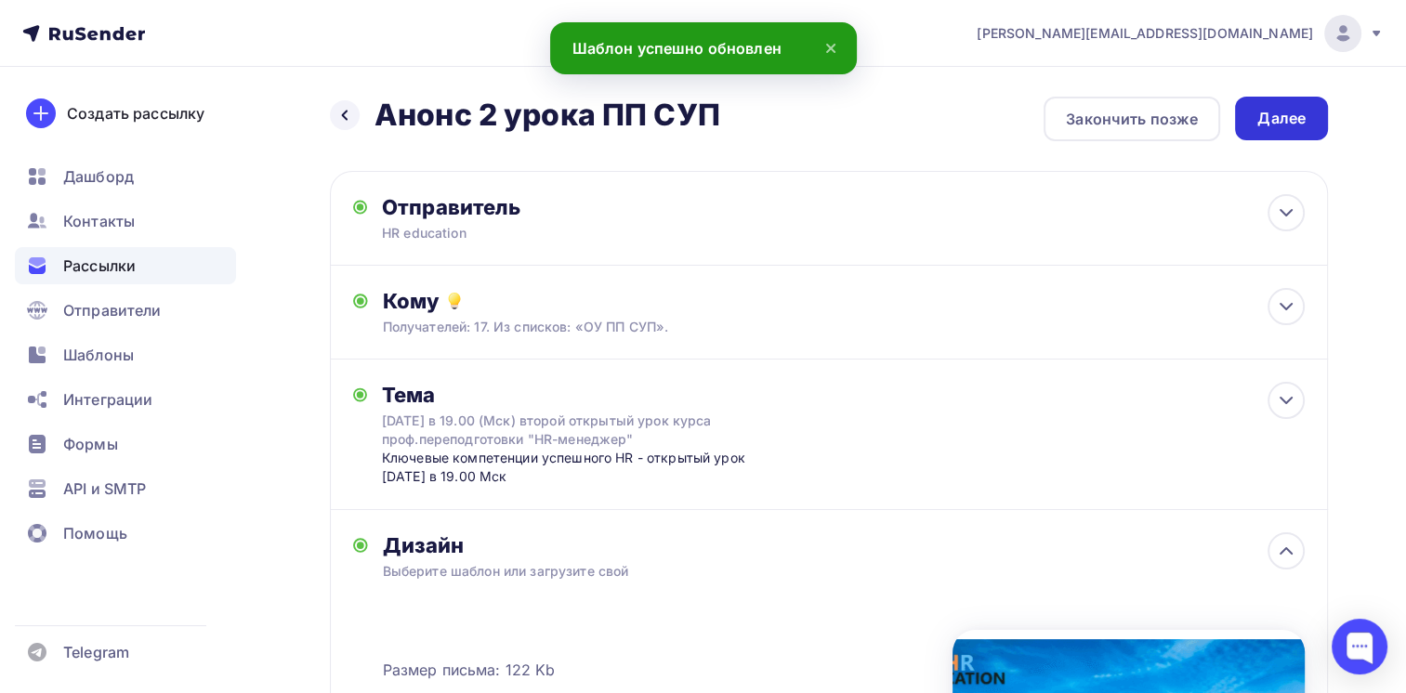
click at [1287, 122] on div "Далее" at bounding box center [1282, 118] width 48 height 21
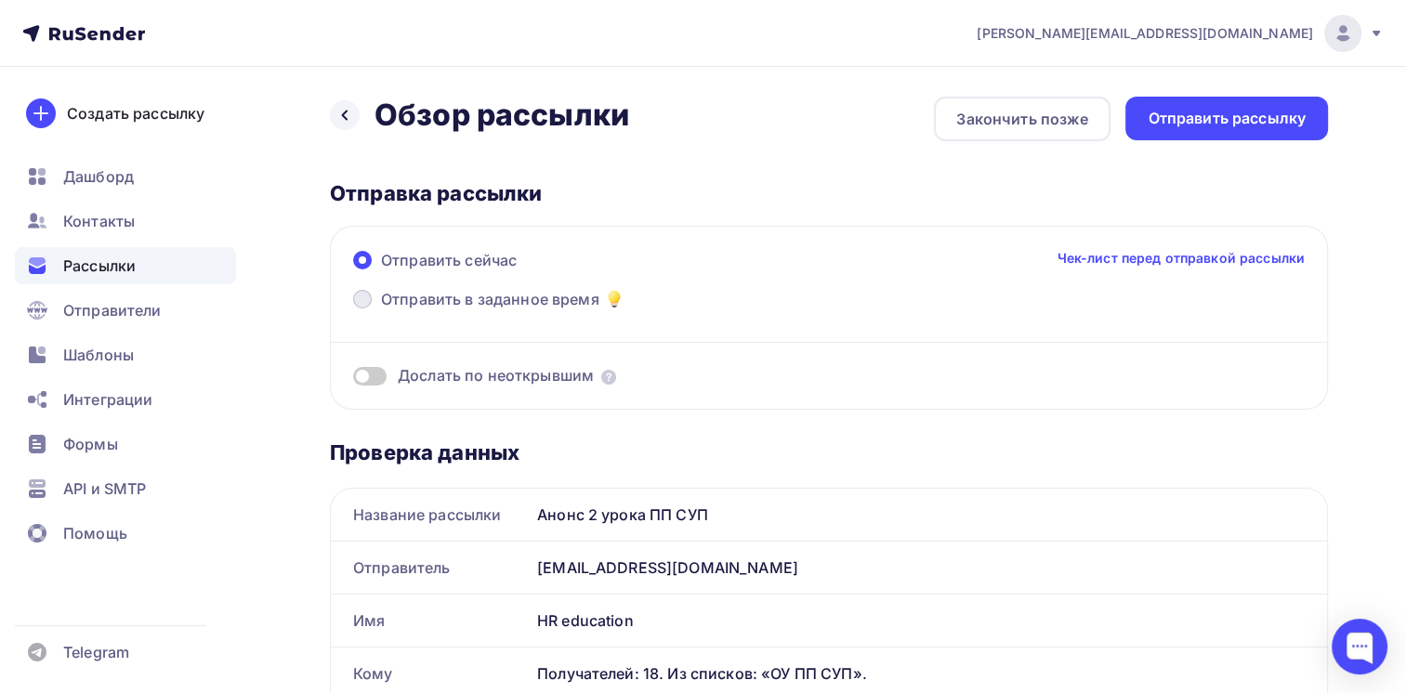
click at [359, 300] on span at bounding box center [362, 299] width 19 height 19
click at [381, 310] on input "Отправить в заданное время" at bounding box center [381, 310] width 0 height 0
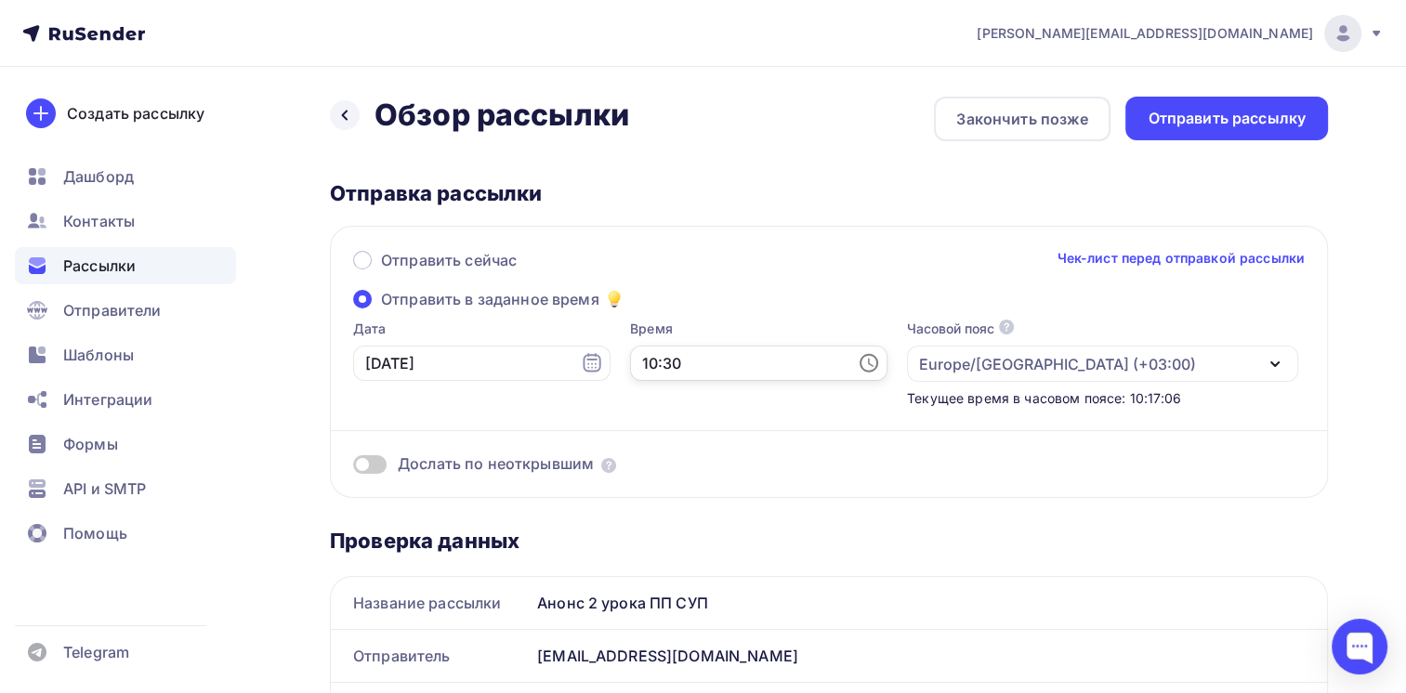
click at [707, 363] on input "10:30" at bounding box center [758, 363] width 257 height 35
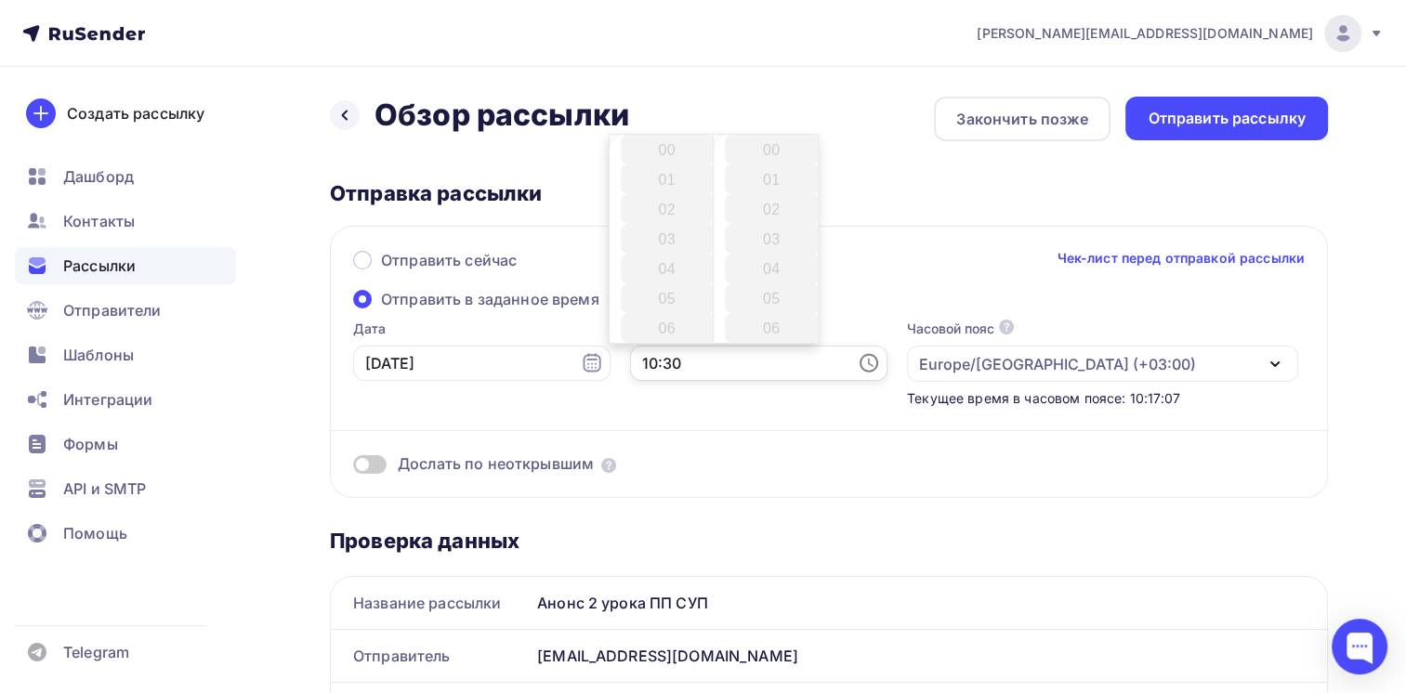
scroll to position [892, 0]
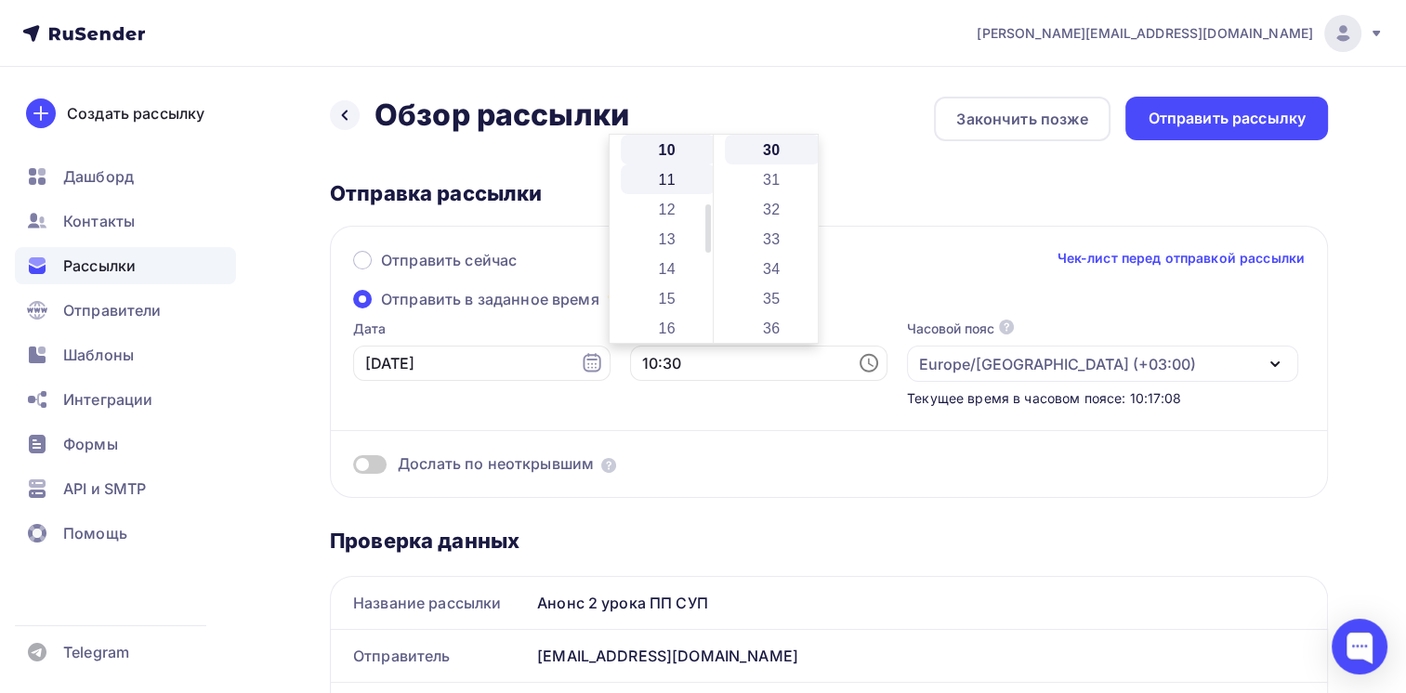
click at [674, 182] on li "11" at bounding box center [669, 180] width 96 height 30
click at [777, 151] on li "00" at bounding box center [773, 150] width 96 height 30
type input "11:00"
click at [678, 397] on div "Время 11:00" at bounding box center [758, 364] width 257 height 88
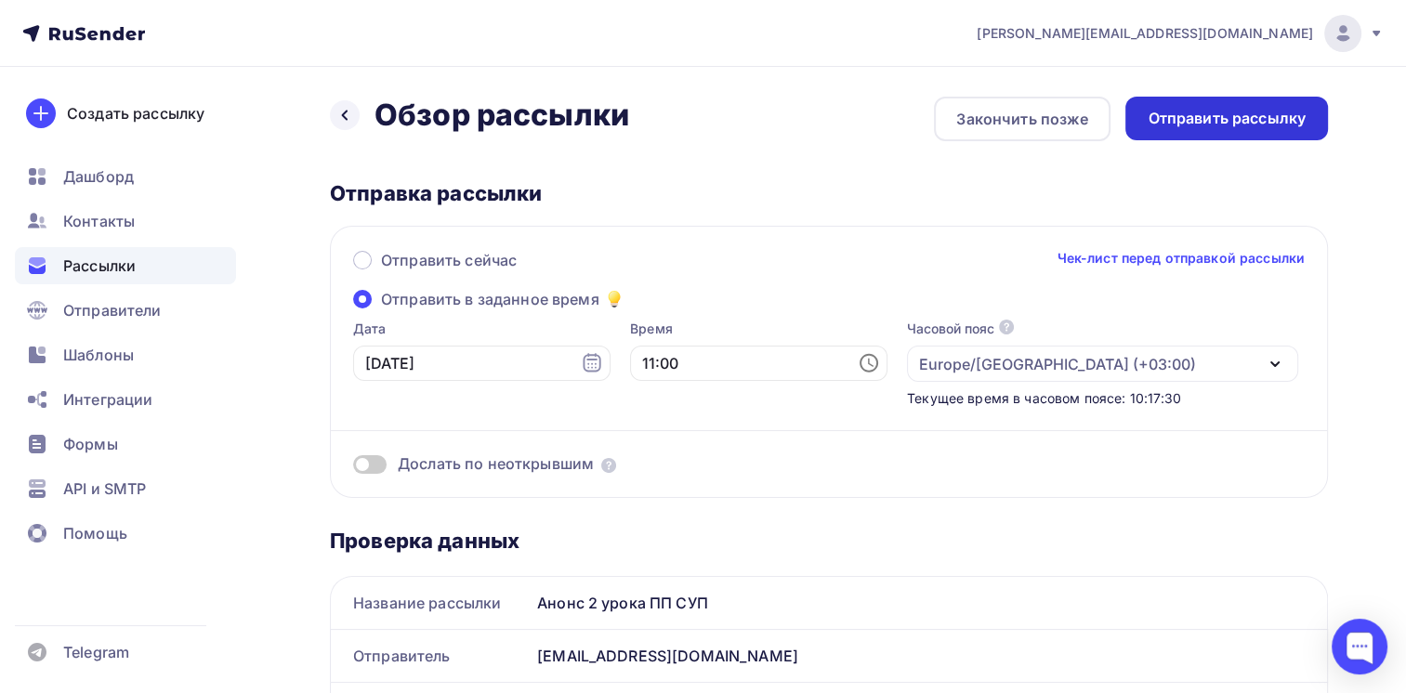
click at [1222, 120] on div "Отправить рассылку" at bounding box center [1227, 118] width 158 height 21
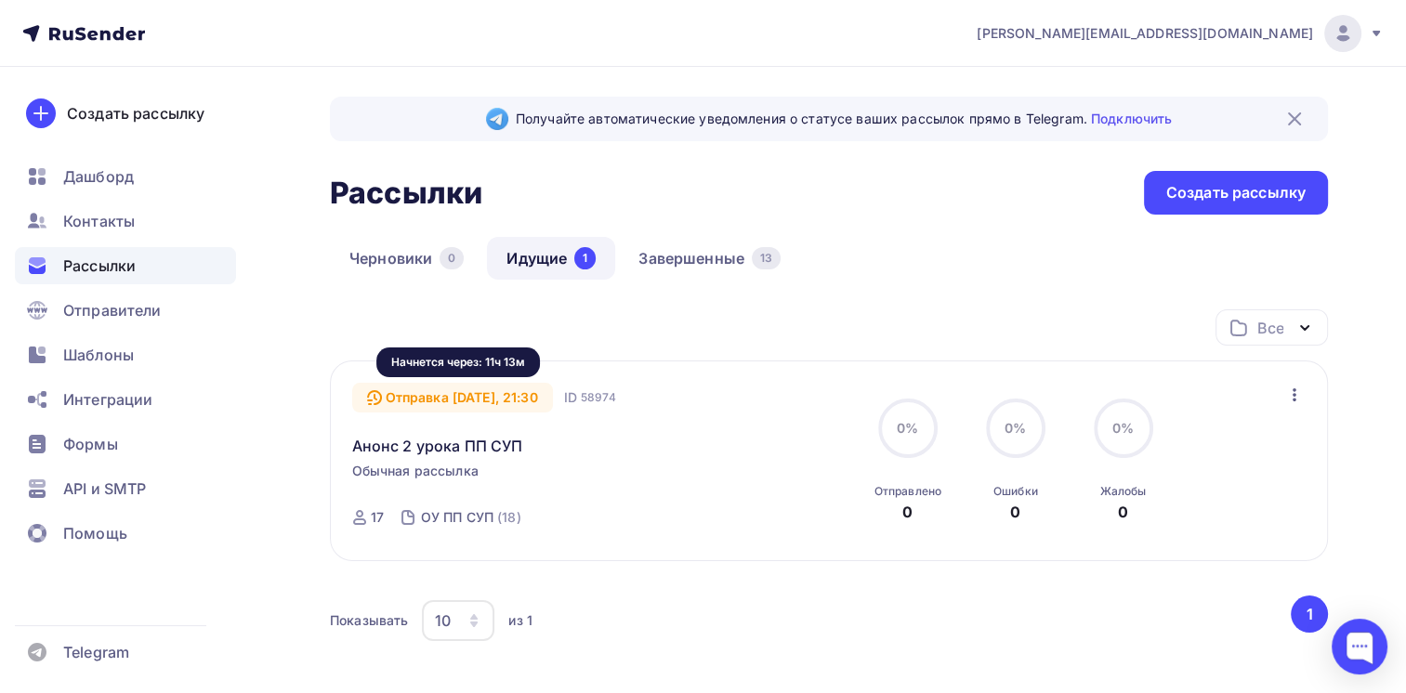
click at [506, 394] on div "Отправка [DATE], 21:30" at bounding box center [452, 398] width 201 height 30
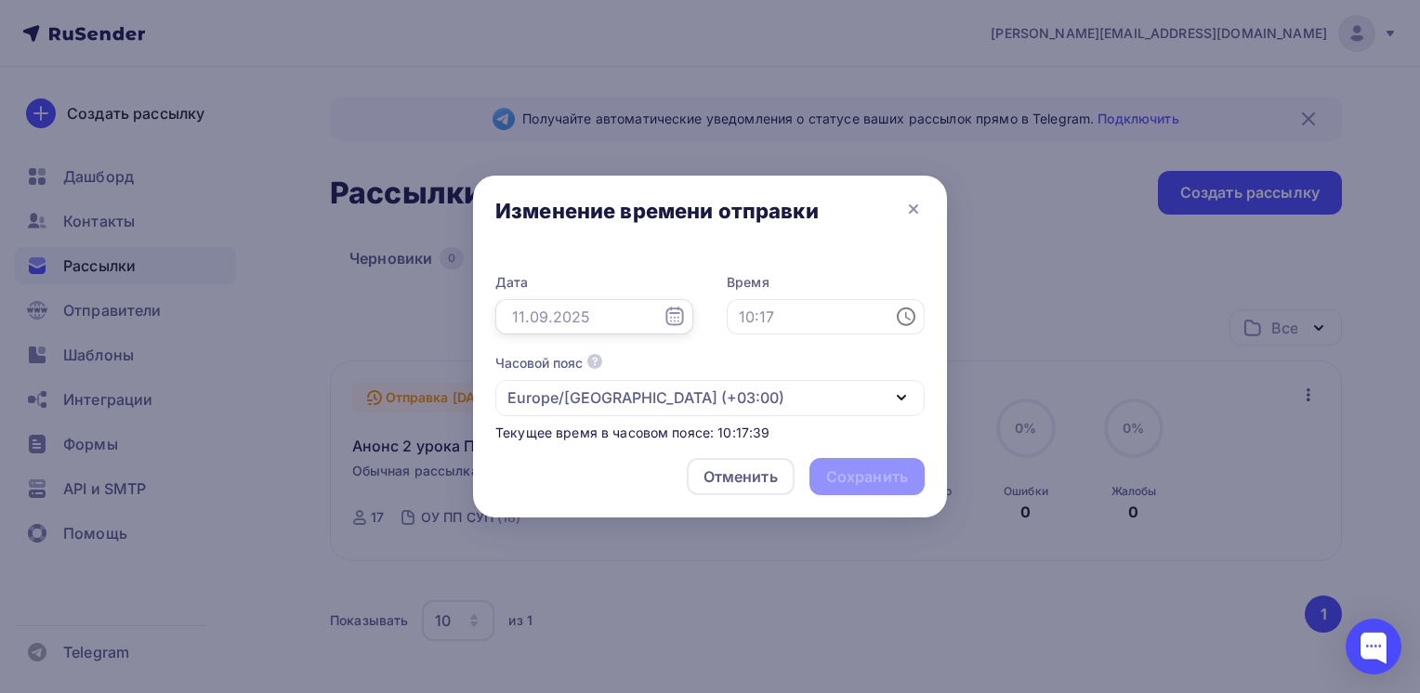
click at [630, 322] on input "text" at bounding box center [594, 316] width 198 height 35
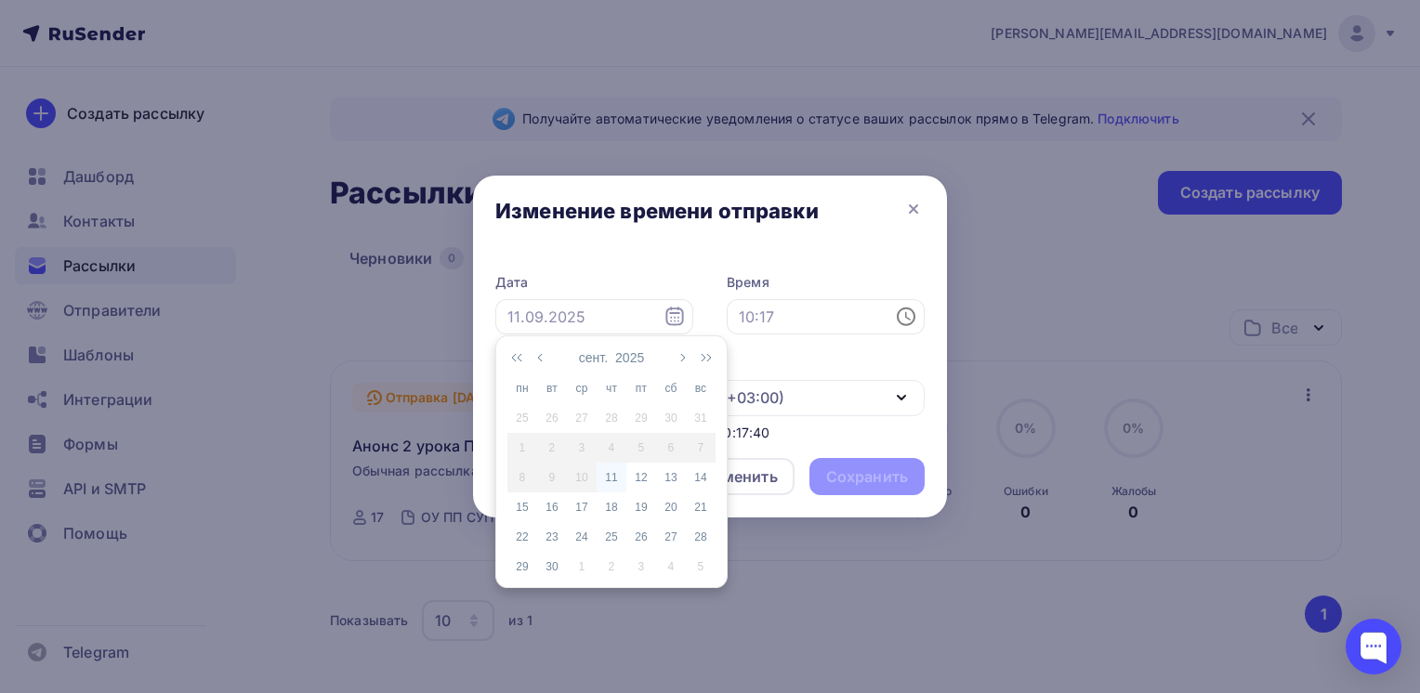
click at [613, 475] on div "11" at bounding box center [612, 477] width 30 height 17
type input "[DATE]"
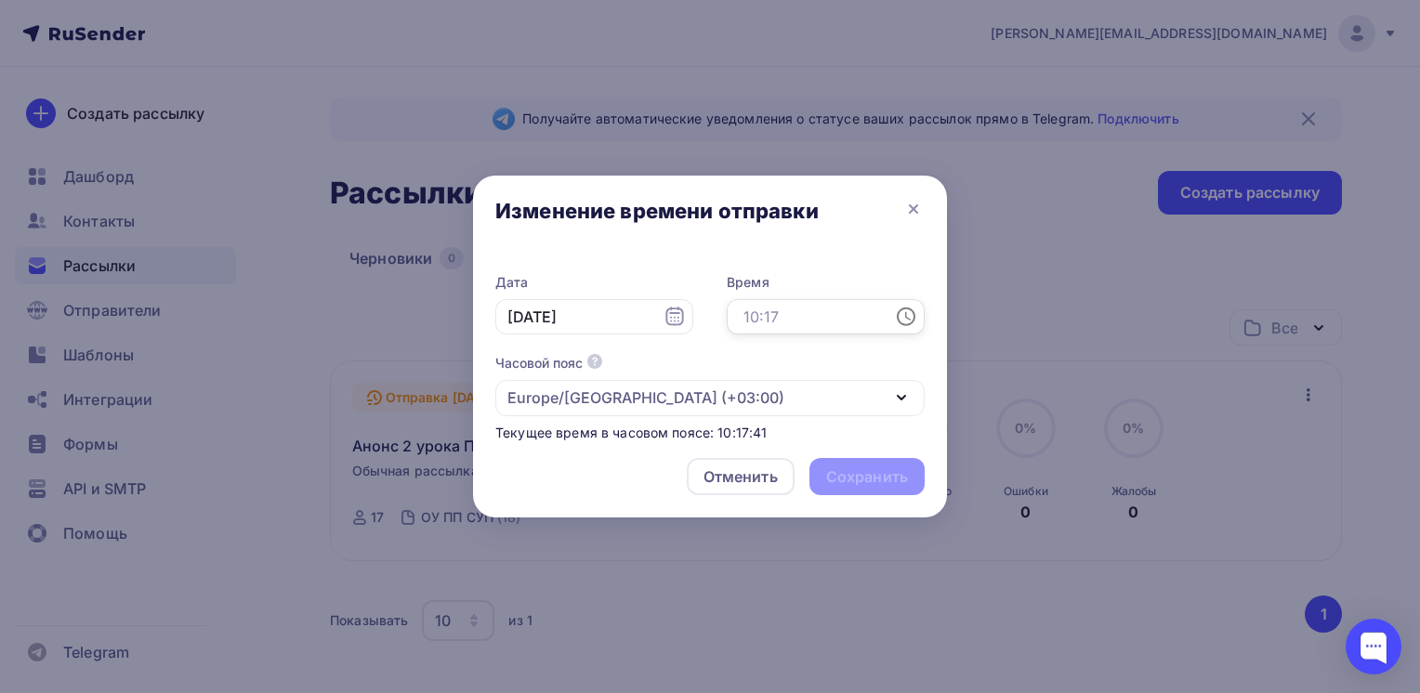
click at [814, 314] on input "text" at bounding box center [826, 316] width 198 height 35
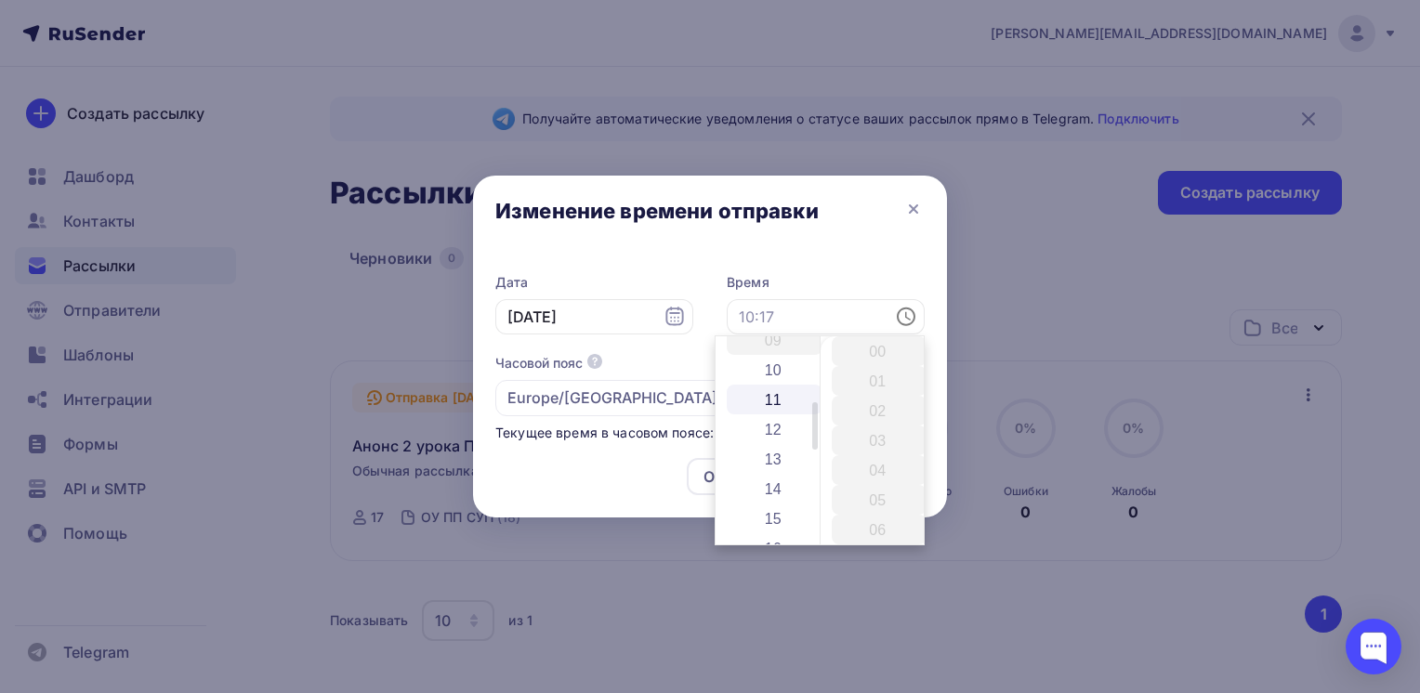
click at [775, 392] on li "11" at bounding box center [775, 400] width 96 height 30
type input "11:00"
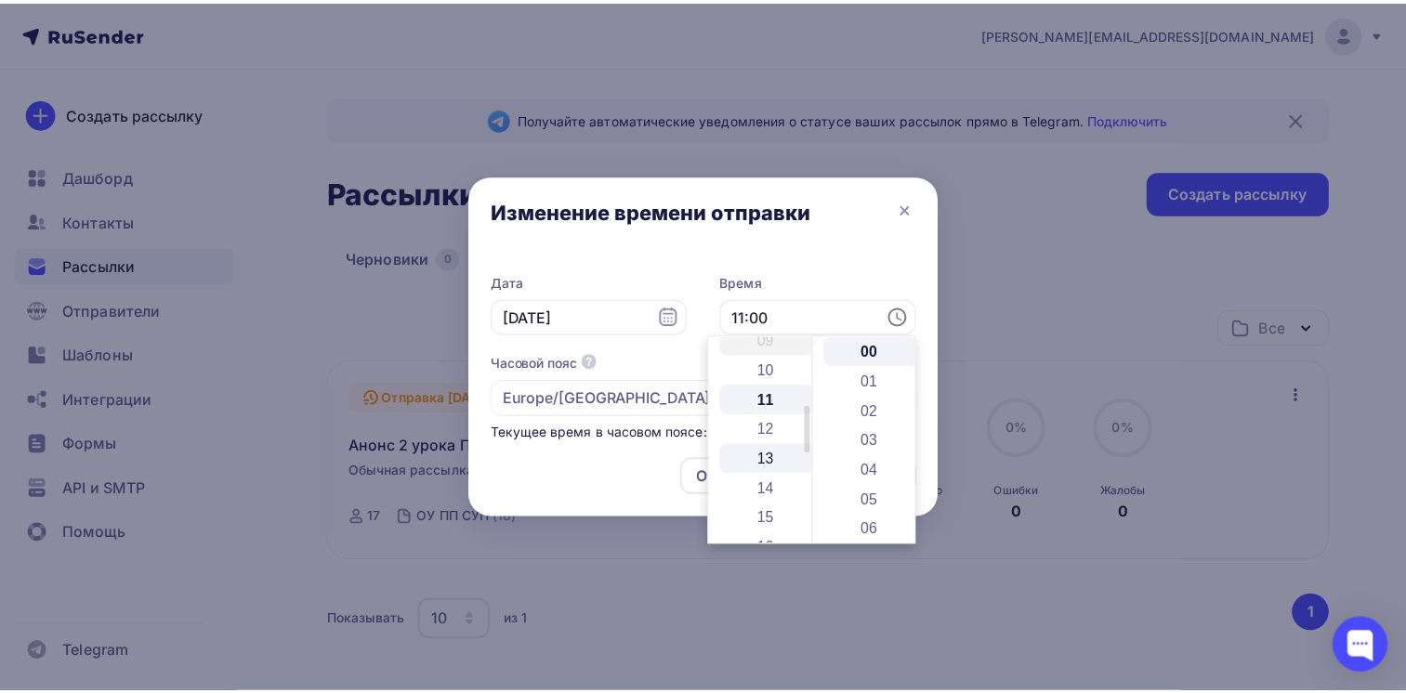
scroll to position [327, 0]
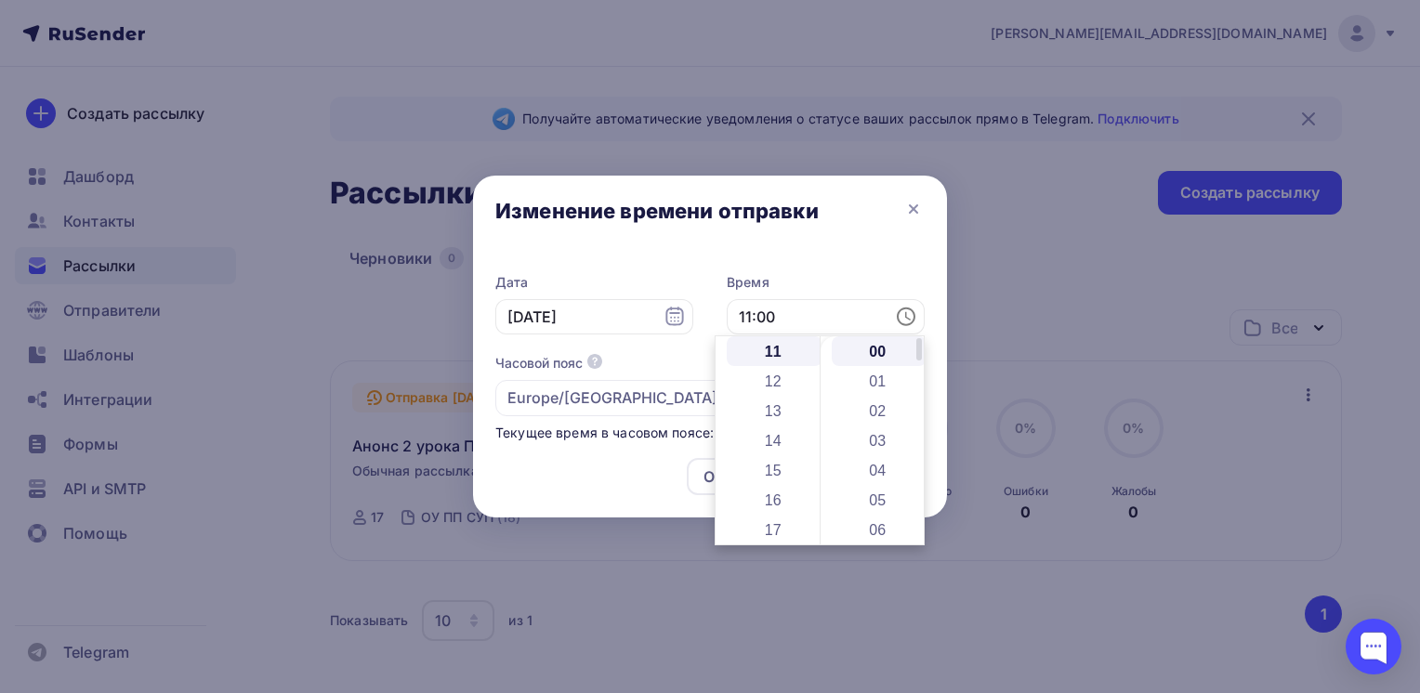
click at [862, 350] on li "00" at bounding box center [880, 351] width 96 height 30
click at [692, 432] on div "Текущее время в часовом поясе: 10:17:46" at bounding box center [709, 433] width 429 height 19
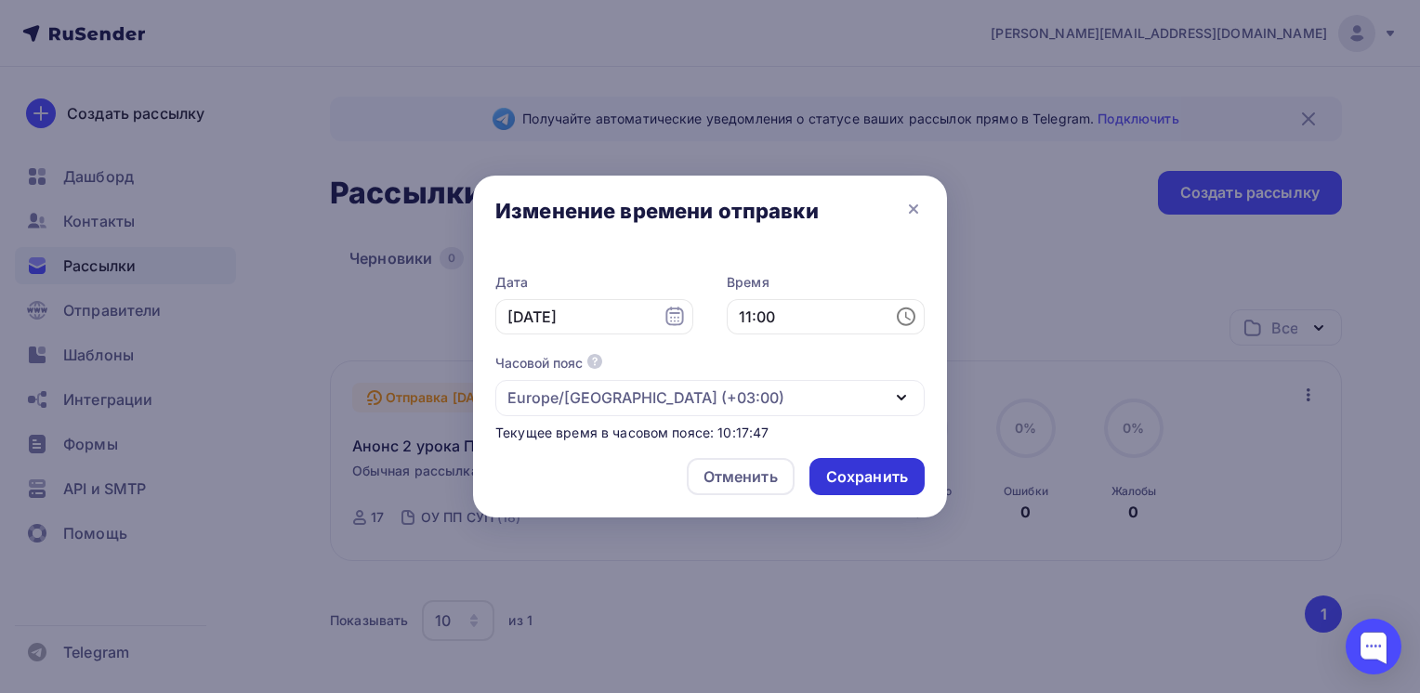
click at [844, 472] on div "Сохранить" at bounding box center [867, 477] width 82 height 21
